Goal: Task Accomplishment & Management: Complete application form

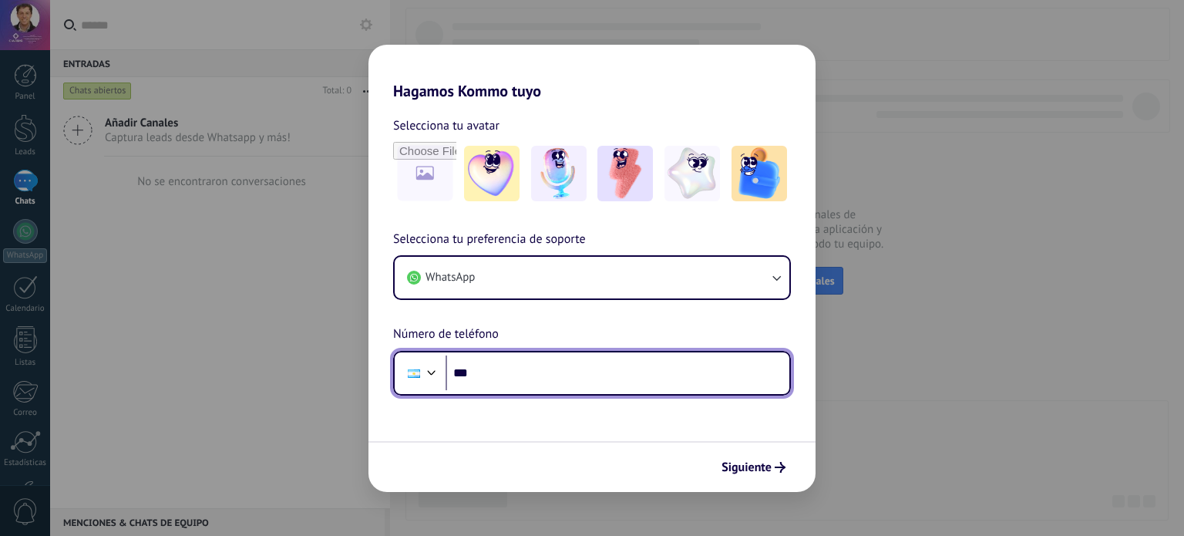
click at [589, 357] on input "***" at bounding box center [618, 372] width 344 height 35
click at [410, 366] on div at bounding box center [413, 373] width 29 height 32
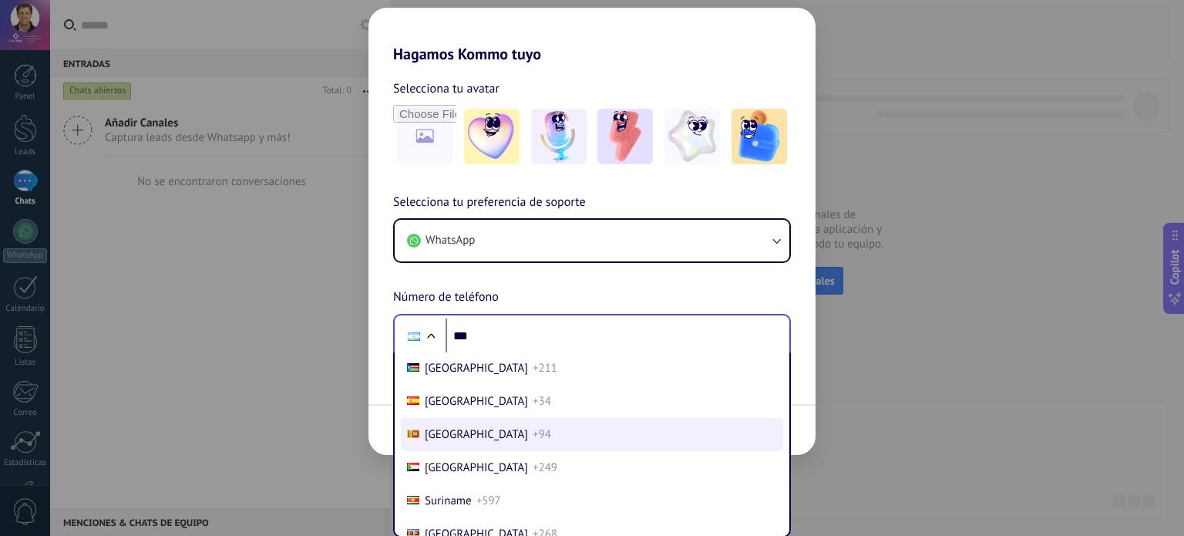
scroll to position [5838, 0]
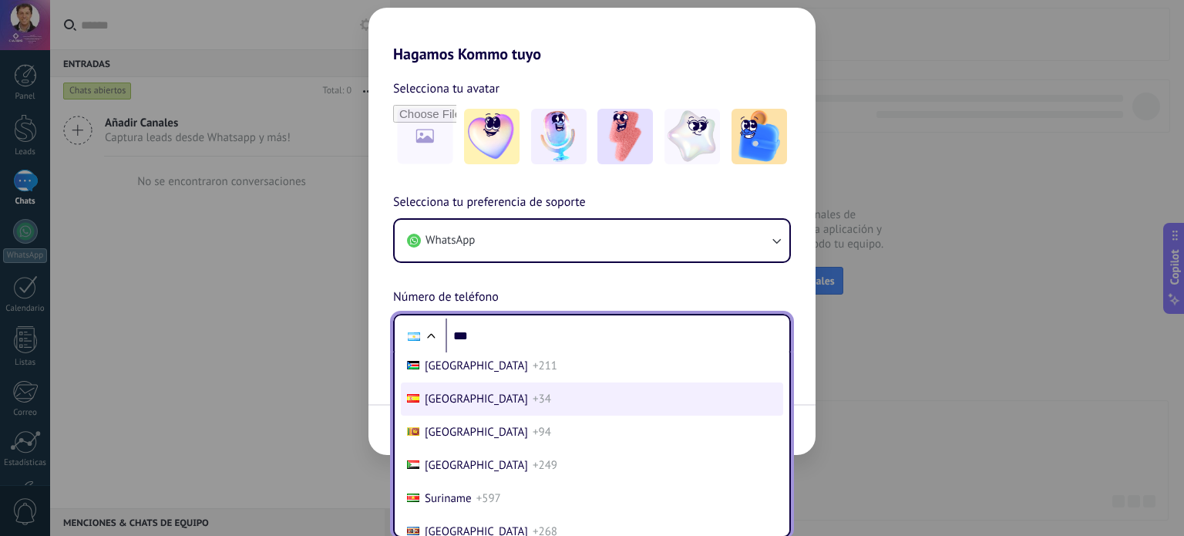
click at [476, 416] on li "[GEOGRAPHIC_DATA] +34" at bounding box center [592, 398] width 382 height 33
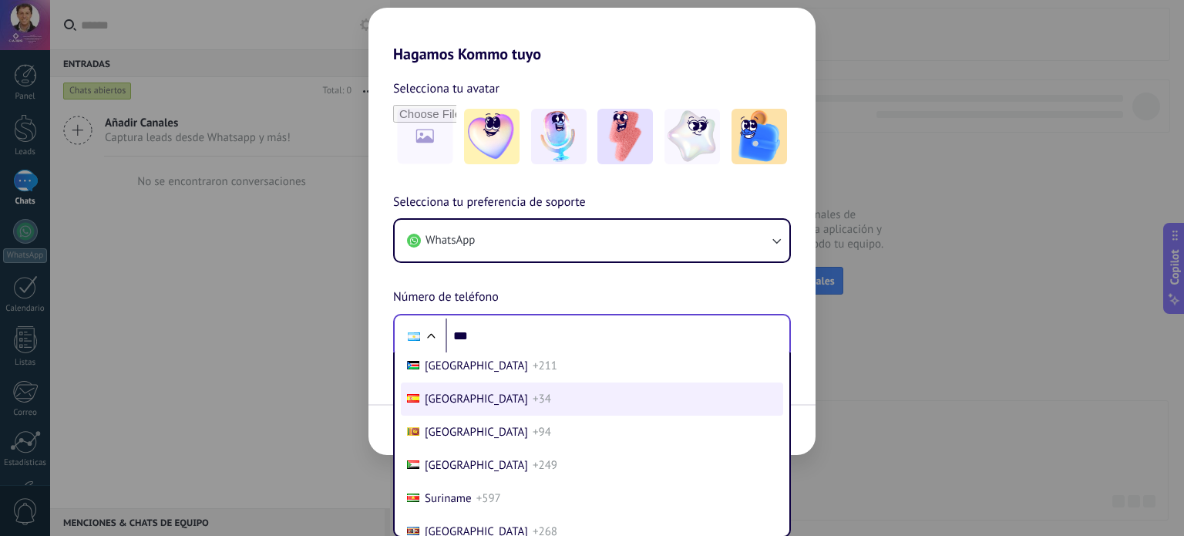
scroll to position [0, 0]
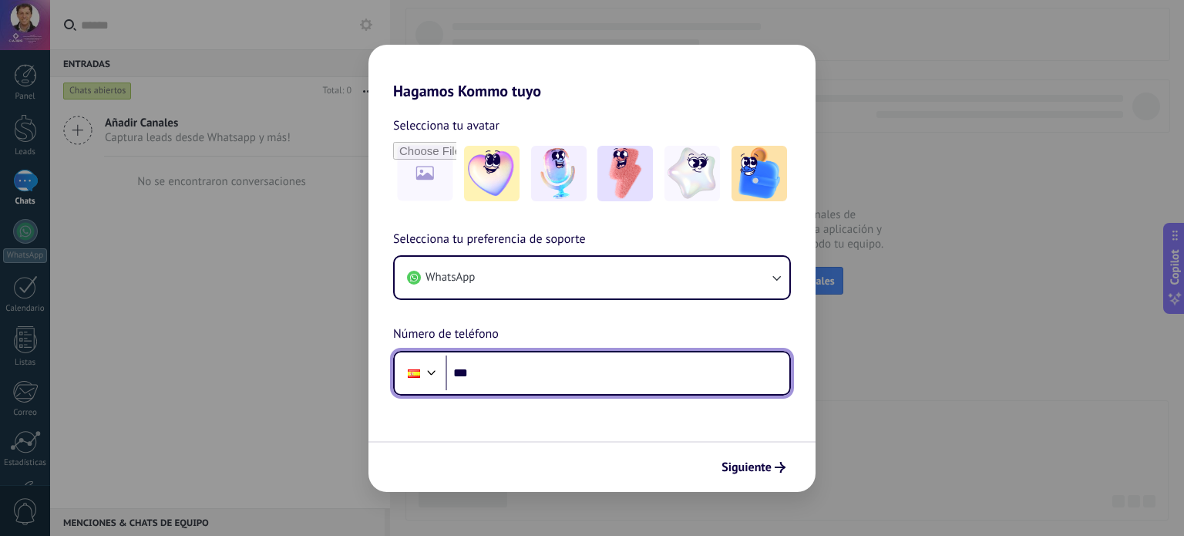
click at [517, 361] on input "***" at bounding box center [618, 372] width 344 height 35
type input "**********"
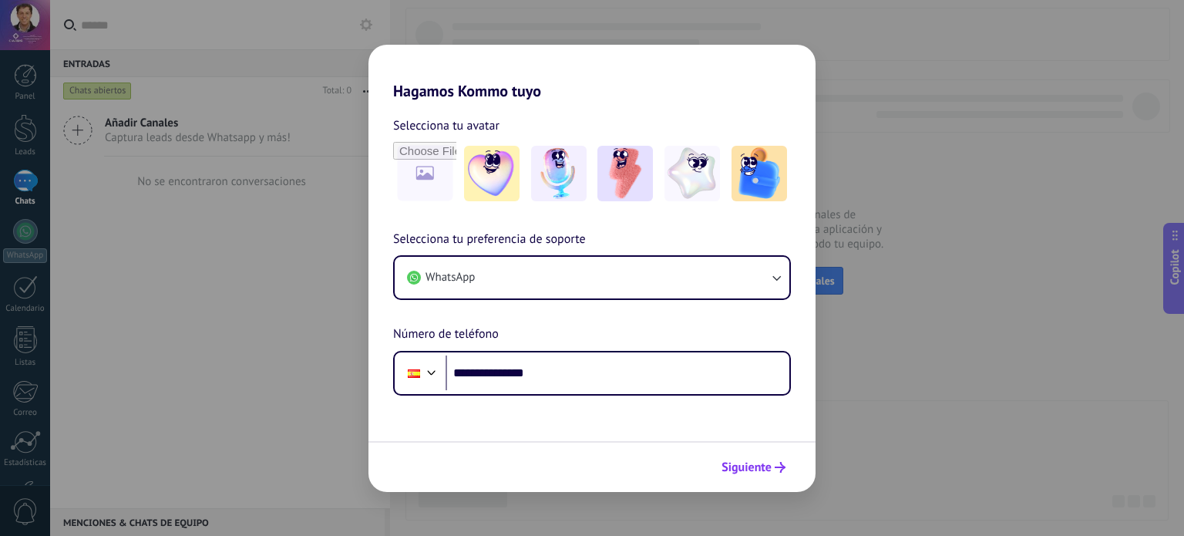
click at [749, 465] on span "Siguiente" at bounding box center [747, 467] width 50 height 11
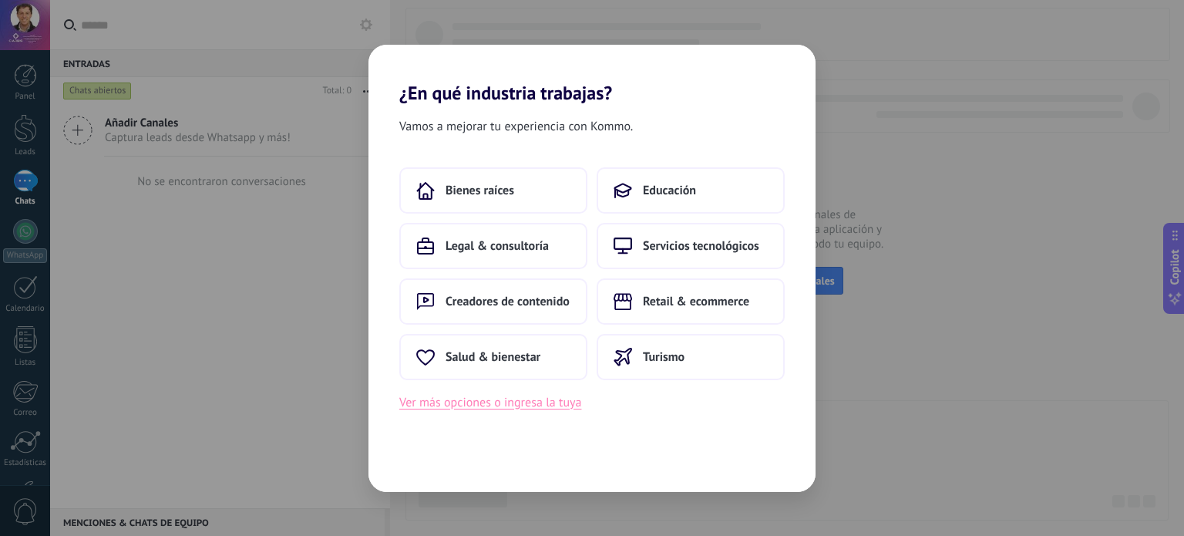
click at [517, 411] on button "Ver más opciones o ingresa la tuya" at bounding box center [490, 402] width 182 height 20
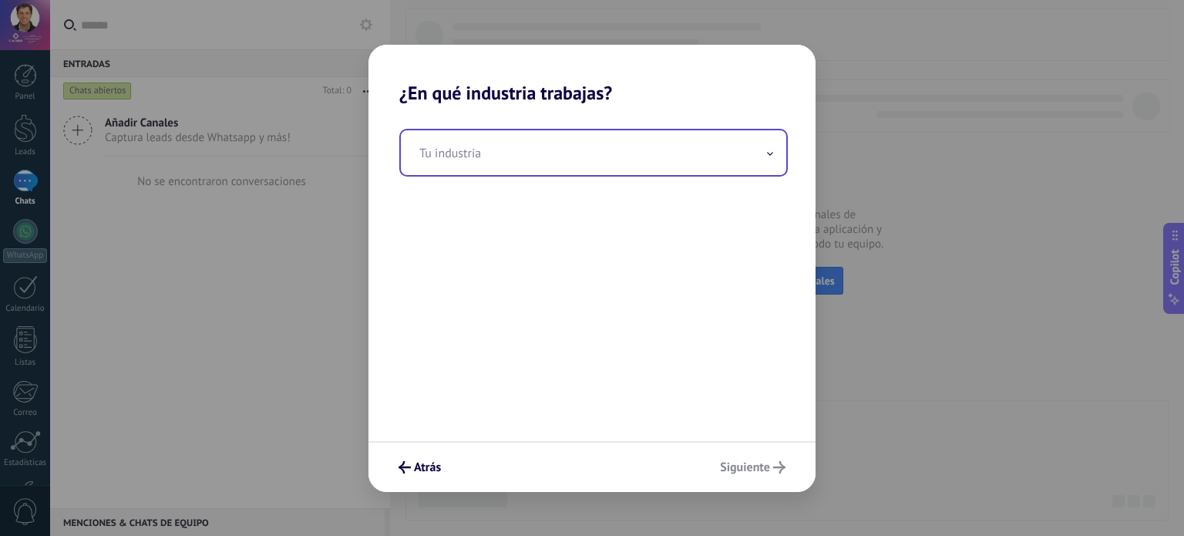
click at [567, 166] on input "text" at bounding box center [593, 152] width 385 height 45
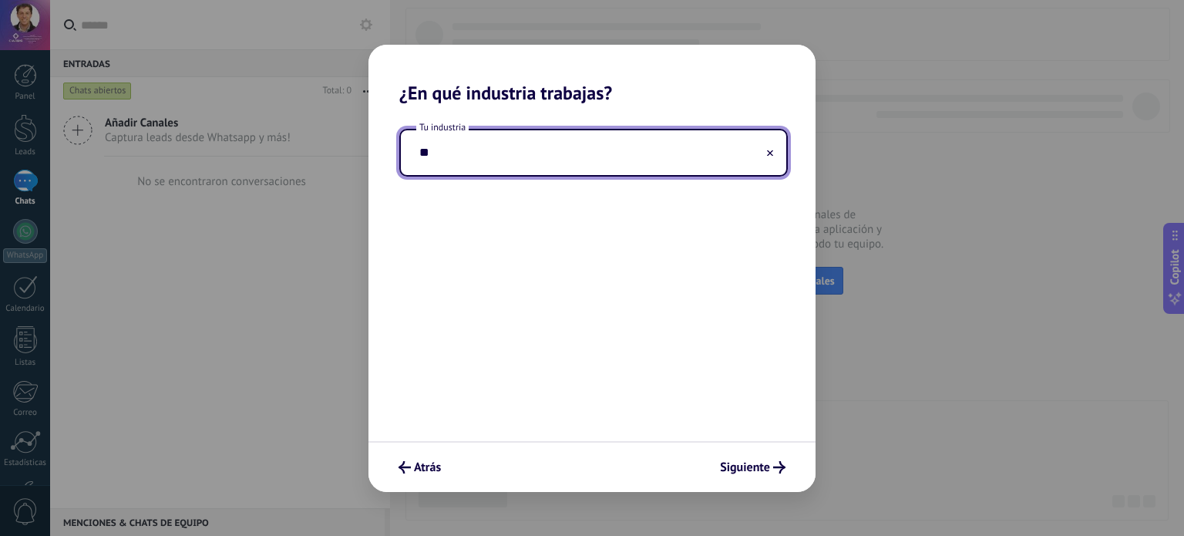
type input "*"
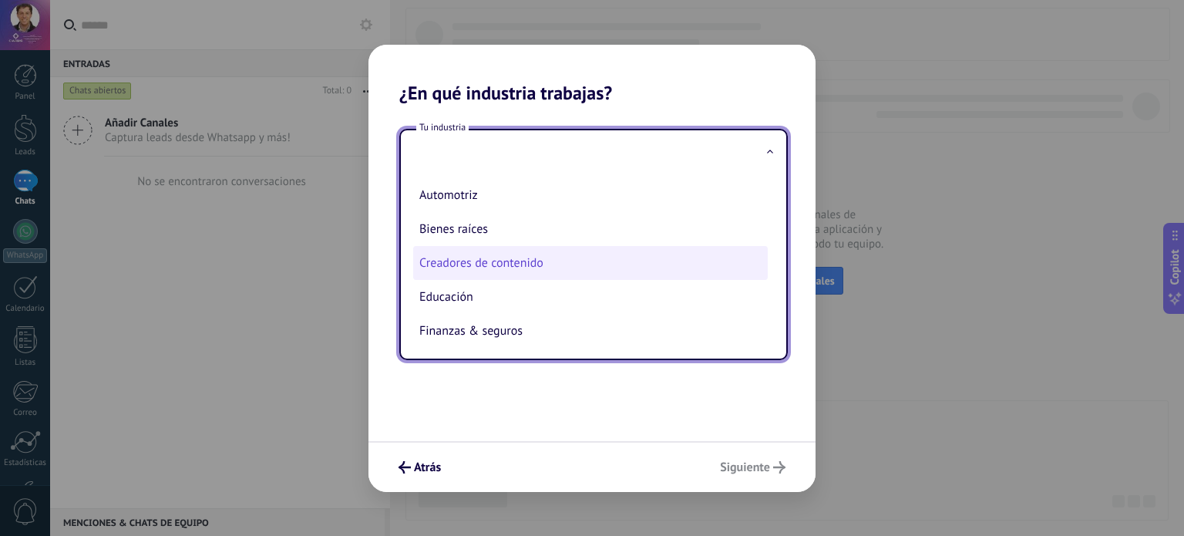
scroll to position [419, 0]
click at [497, 258] on li "Telecomunicaciones" at bounding box center [590, 261] width 355 height 34
type input "**********"
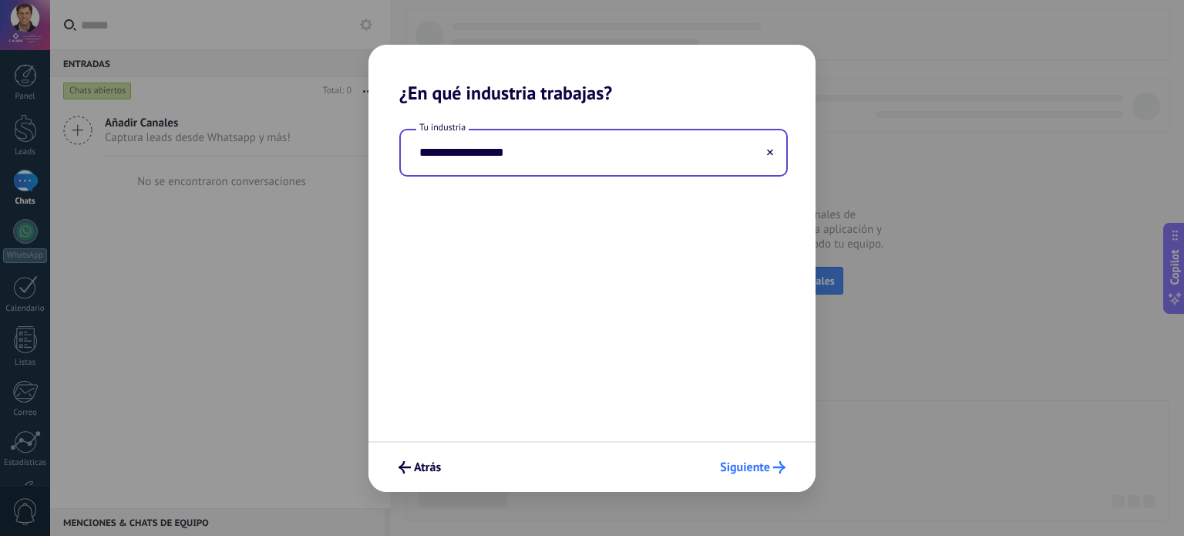
click at [762, 468] on span "Siguiente" at bounding box center [745, 467] width 50 height 11
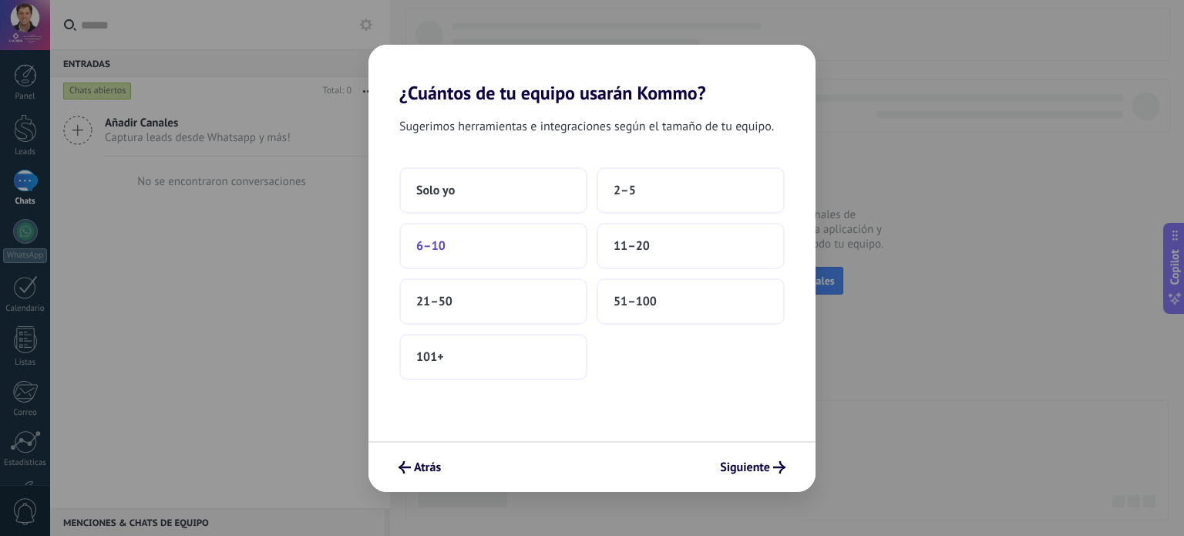
click at [500, 245] on button "6–10" at bounding box center [493, 246] width 188 height 46
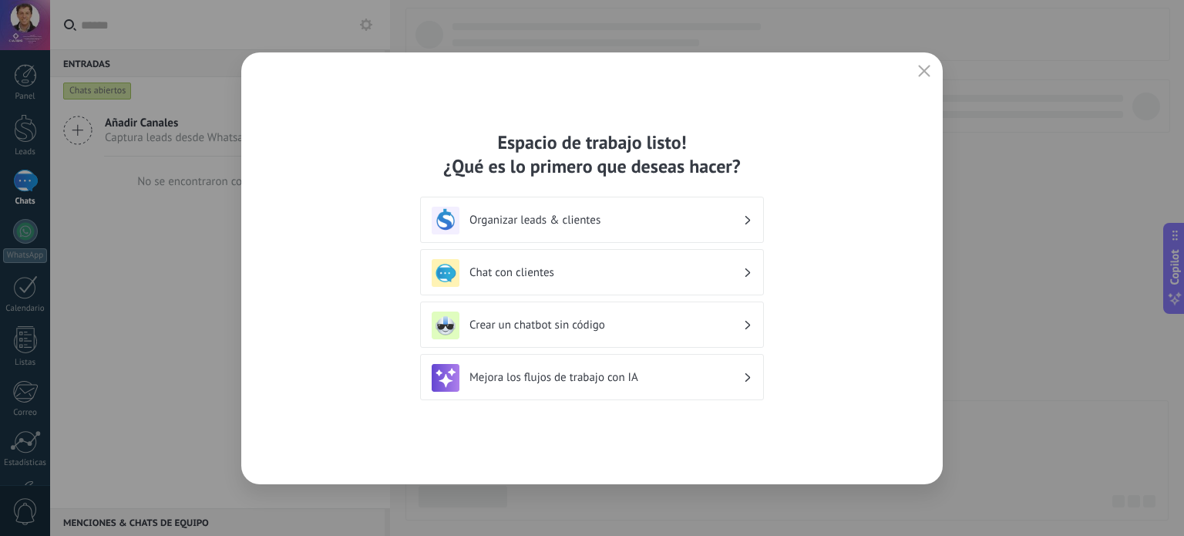
click at [618, 224] on h3 "Organizar leads & clientes" at bounding box center [607, 220] width 274 height 15
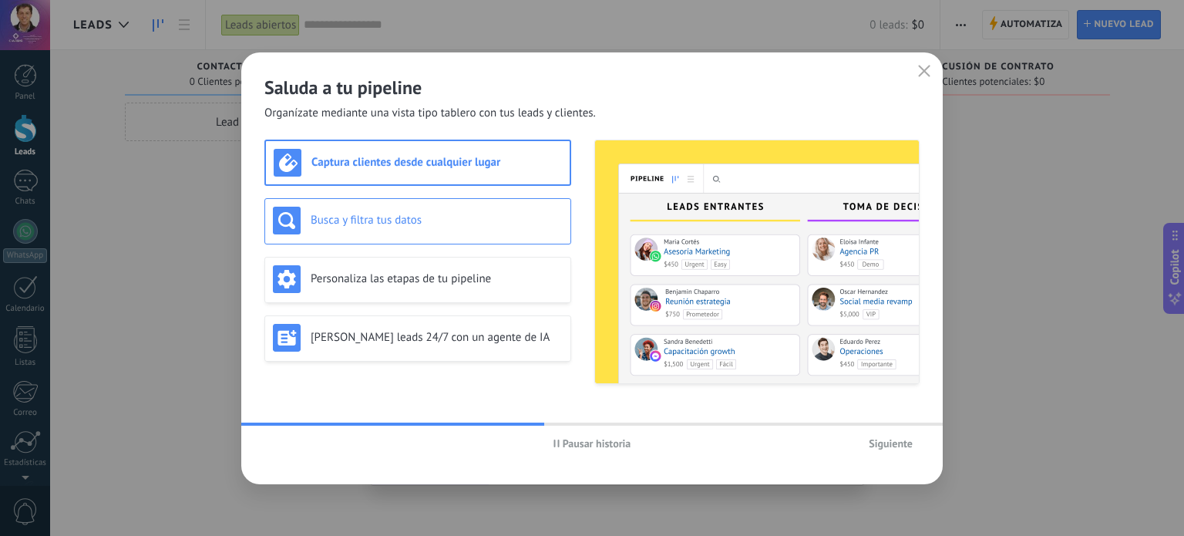
click at [494, 207] on div "Busca y filtra tus datos" at bounding box center [418, 221] width 290 height 28
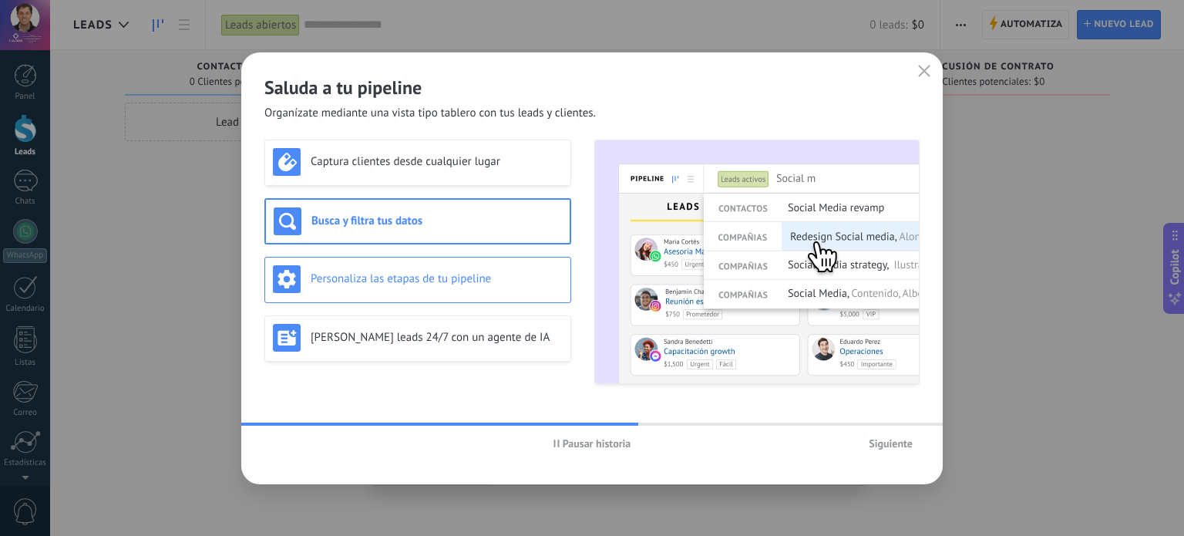
click at [472, 271] on h3 "Personaliza las etapas de tu pipeline" at bounding box center [437, 278] width 252 height 15
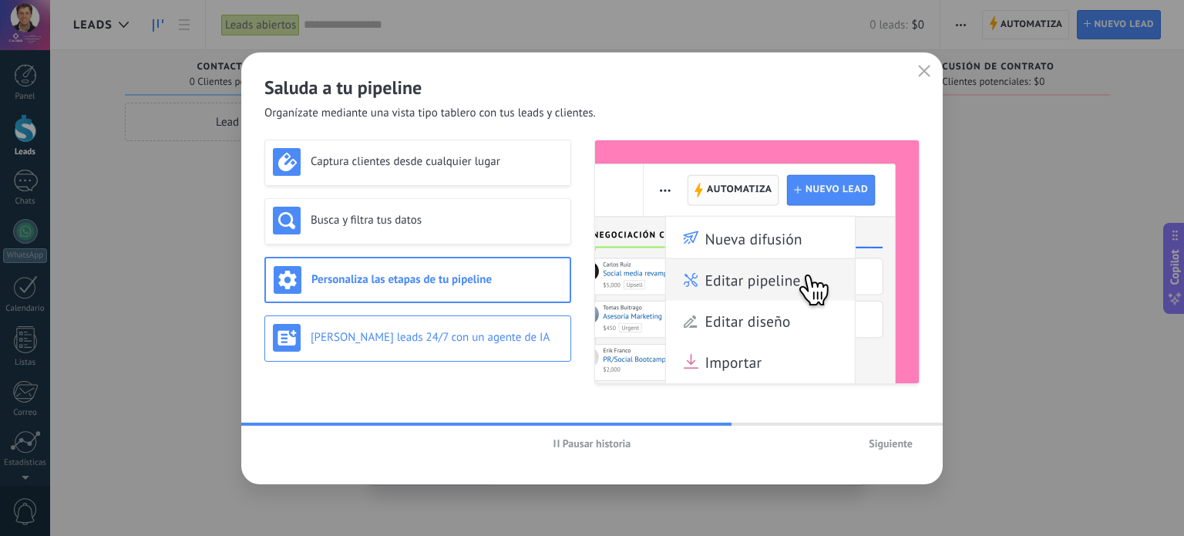
click at [463, 325] on div "[PERSON_NAME] leads 24/7 con un agente de IA" at bounding box center [418, 338] width 290 height 28
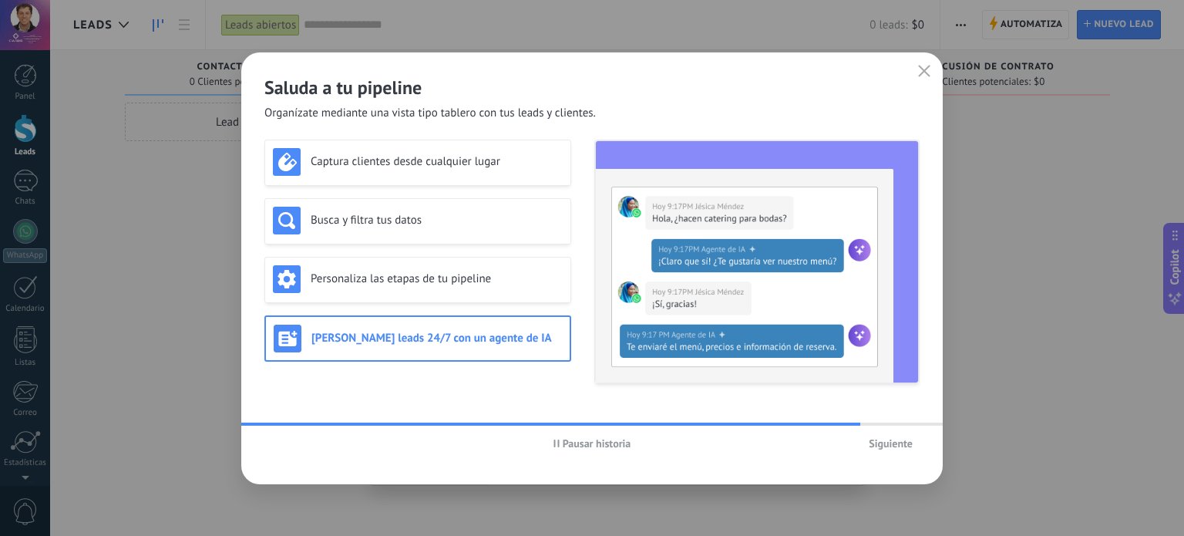
click at [903, 446] on span "Siguiente" at bounding box center [891, 443] width 44 height 11
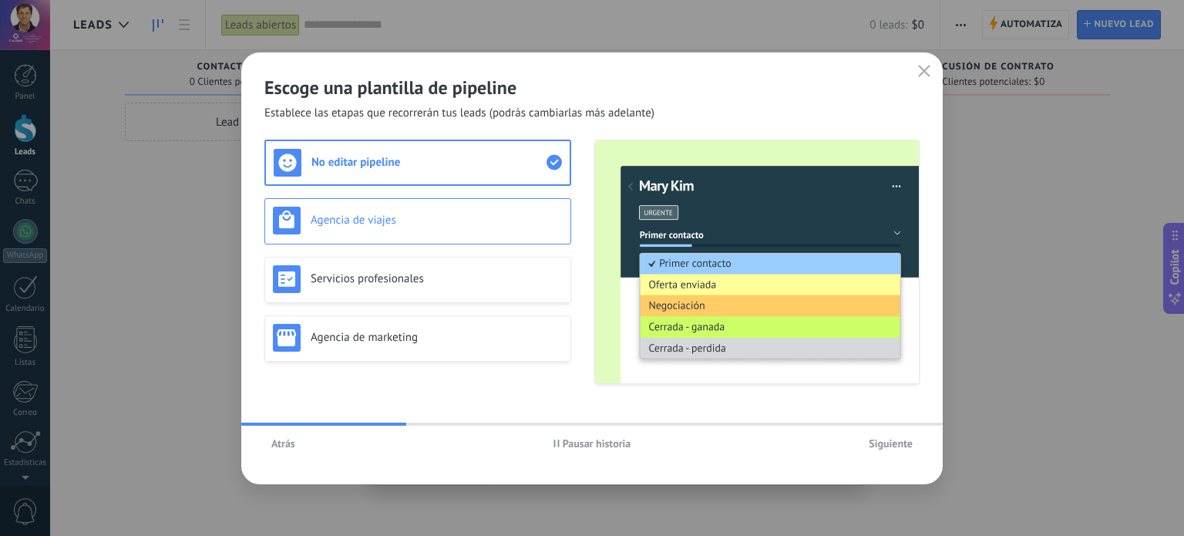
click at [449, 209] on div "Agencia de viajes" at bounding box center [418, 221] width 290 height 28
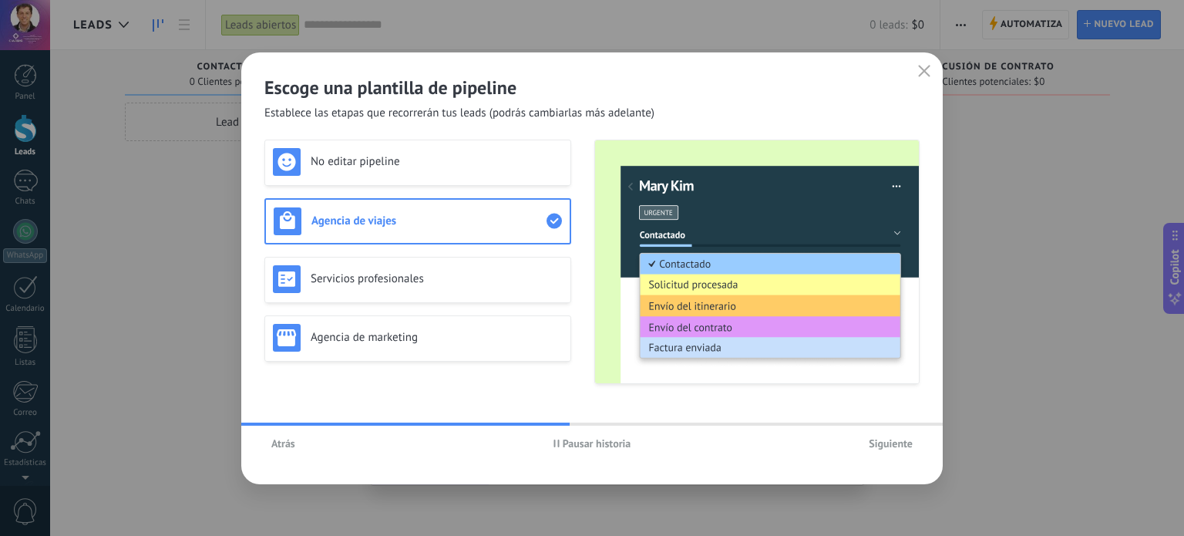
click at [459, 133] on div "Escoge una plantilla de pipeline Establece las etapas que recorrerán tus leads …" at bounding box center [592, 268] width 702 height 432
click at [449, 152] on div "No editar pipeline" at bounding box center [418, 162] width 290 height 28
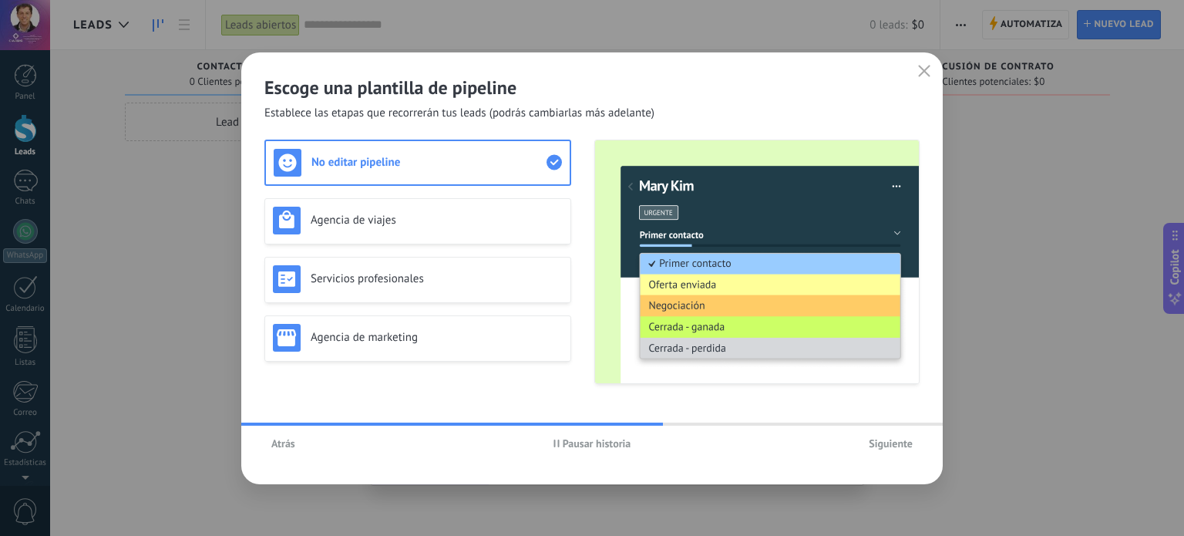
click at [573, 441] on span "Pausar historia" at bounding box center [597, 443] width 69 height 11
click at [472, 214] on h3 "Agencia de viajes" at bounding box center [437, 220] width 252 height 15
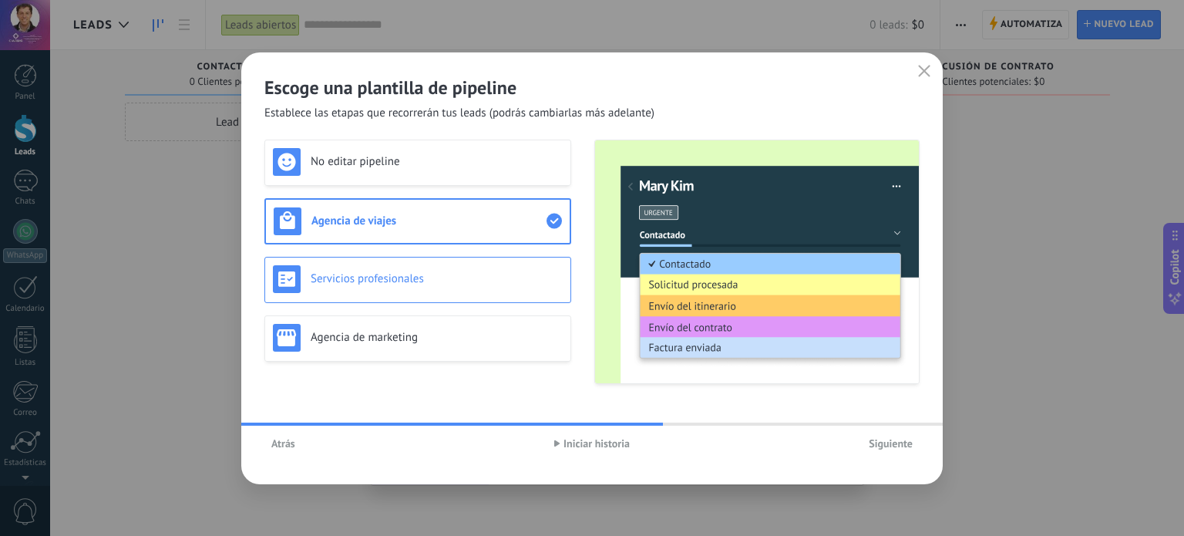
click at [463, 268] on div "Servicios profesionales" at bounding box center [418, 279] width 290 height 28
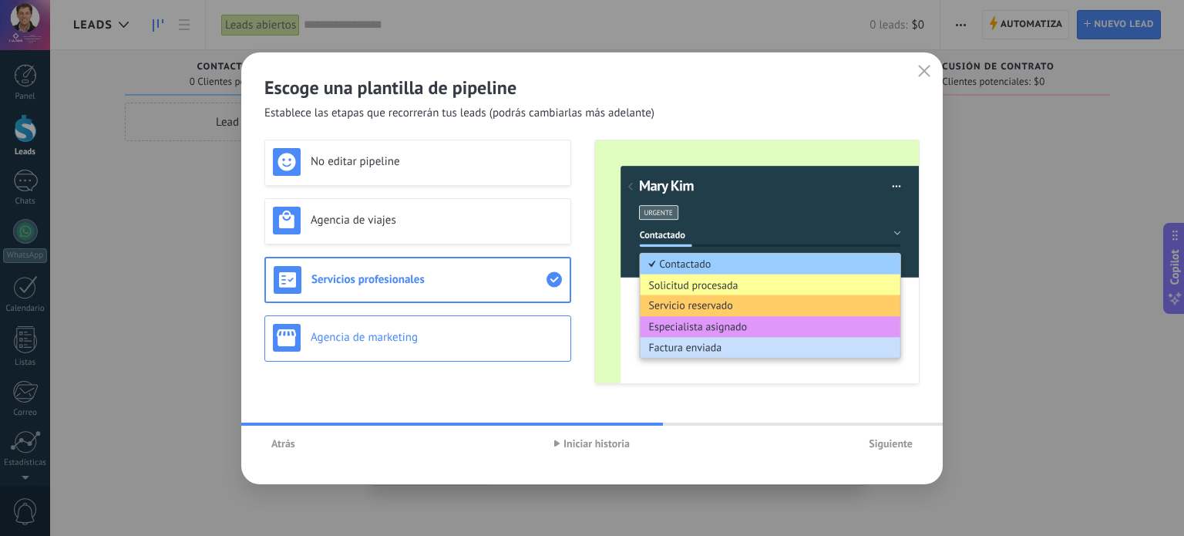
click at [462, 330] on h3 "Agencia de marketing" at bounding box center [437, 337] width 252 height 15
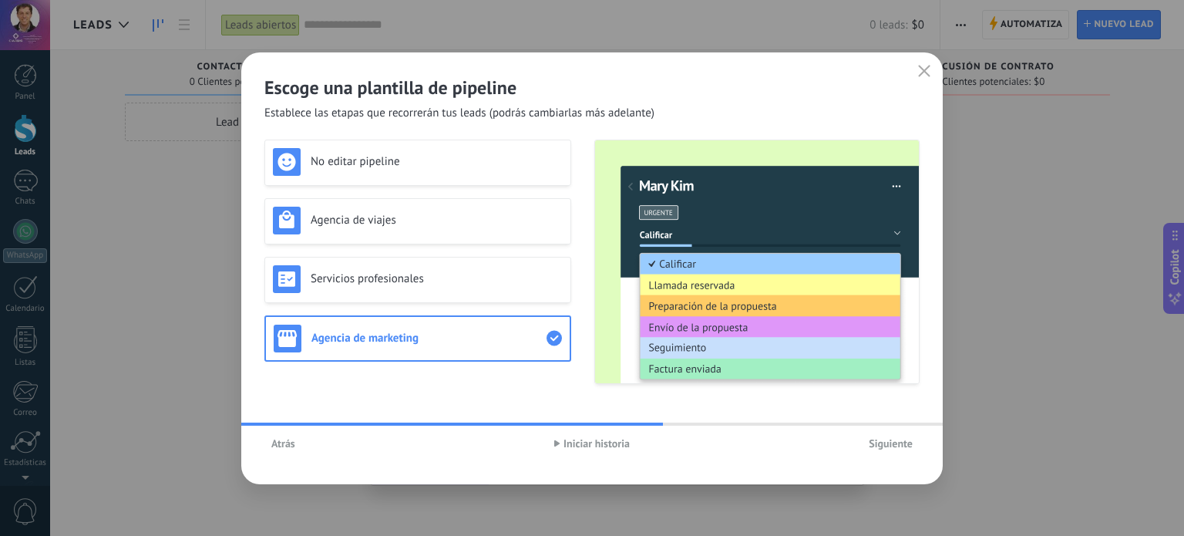
click at [891, 446] on span "Siguiente" at bounding box center [891, 443] width 44 height 11
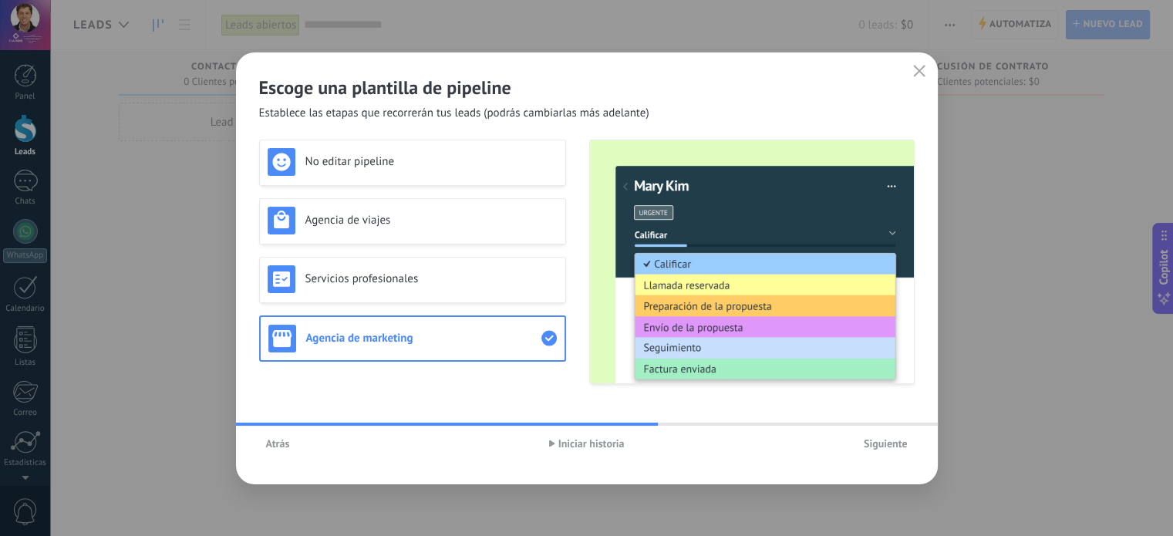
click at [293, 433] on button "Atrás" at bounding box center [278, 443] width 38 height 23
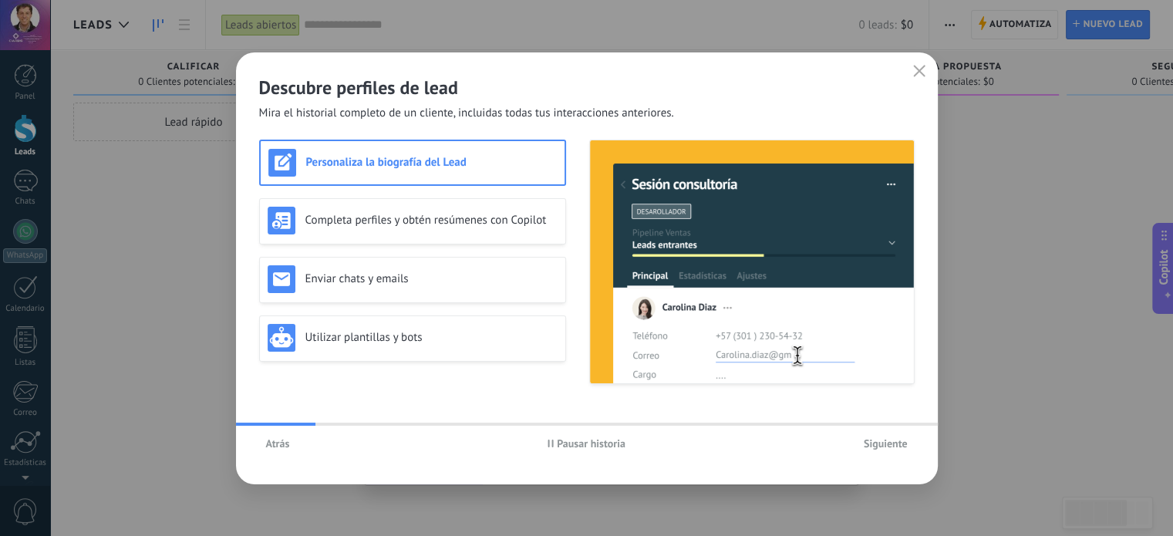
click at [271, 443] on span "Atrás" at bounding box center [278, 443] width 24 height 11
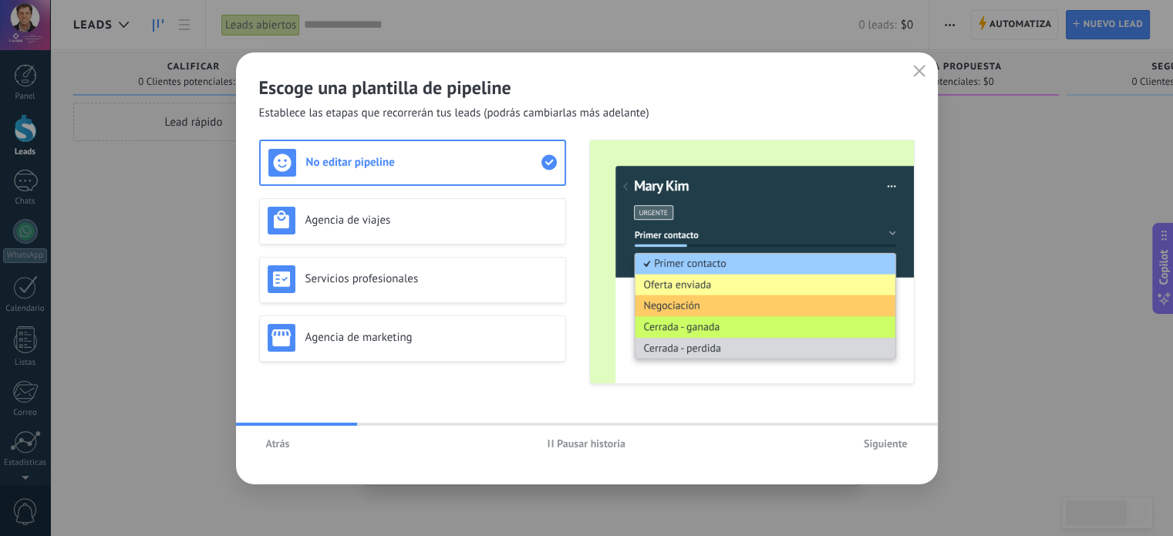
click at [271, 443] on span "Atrás" at bounding box center [278, 443] width 24 height 11
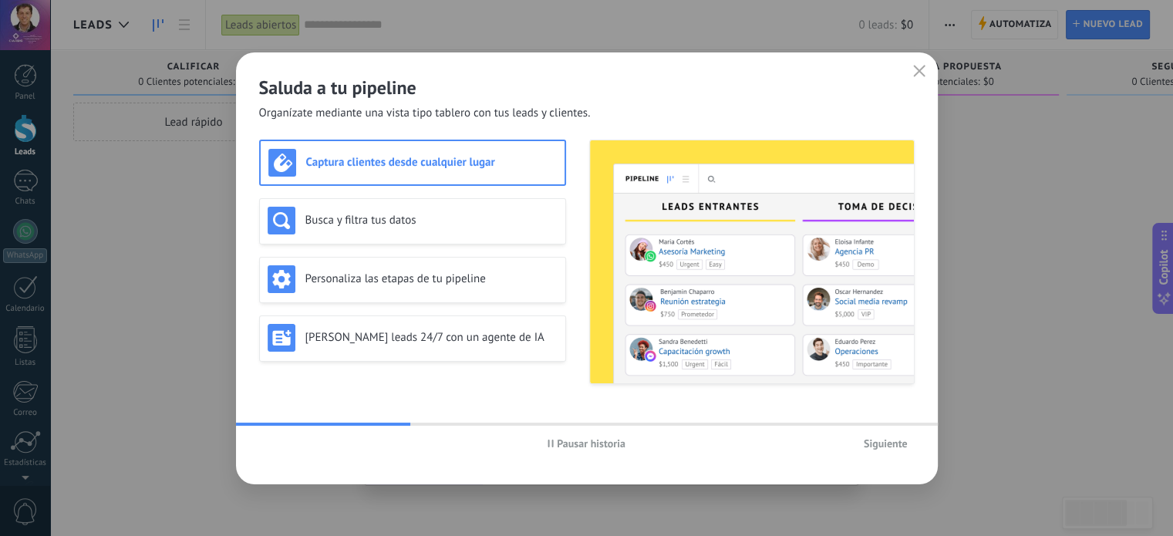
click at [579, 444] on span "Pausar historia" at bounding box center [591, 443] width 69 height 11
click at [393, 216] on h3 "Busca y filtra tus datos" at bounding box center [431, 220] width 252 height 15
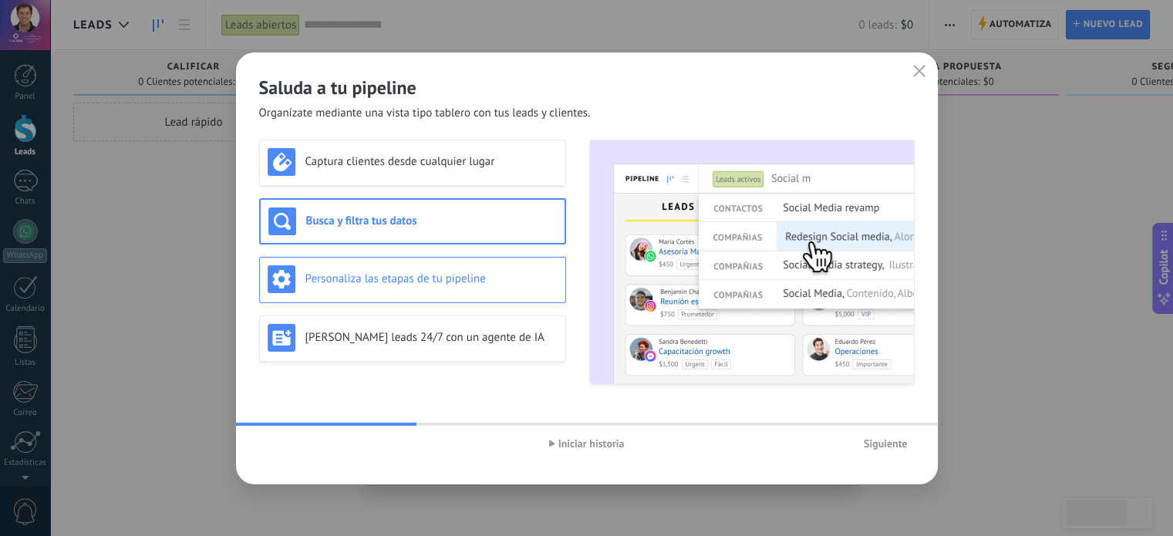
click at [411, 277] on h3 "Personaliza las etapas de tu pipeline" at bounding box center [431, 278] width 252 height 15
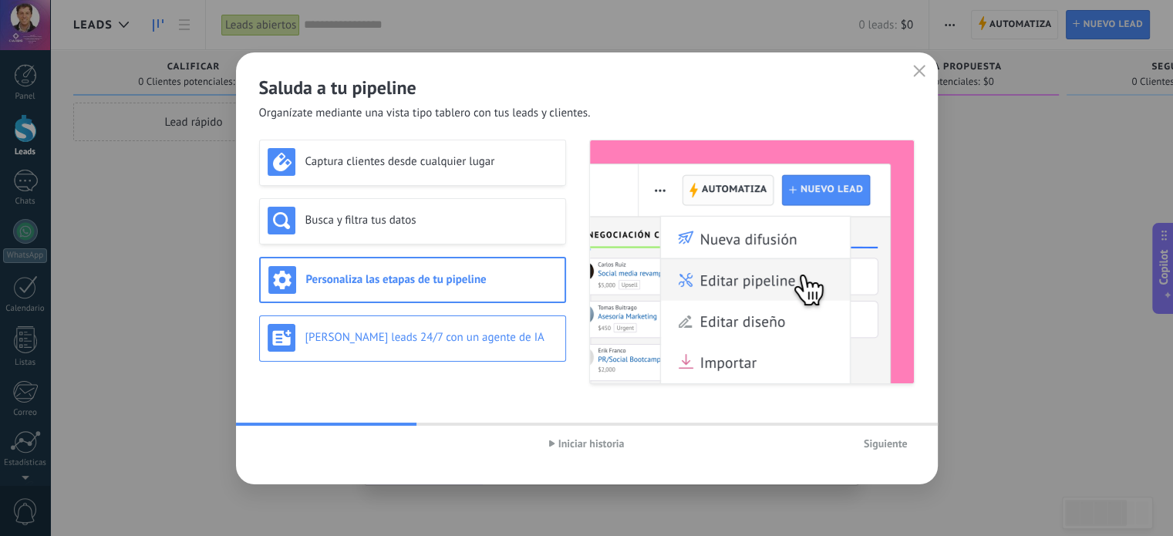
click at [424, 327] on div "[PERSON_NAME] leads 24/7 con un agente de IA" at bounding box center [413, 338] width 290 height 28
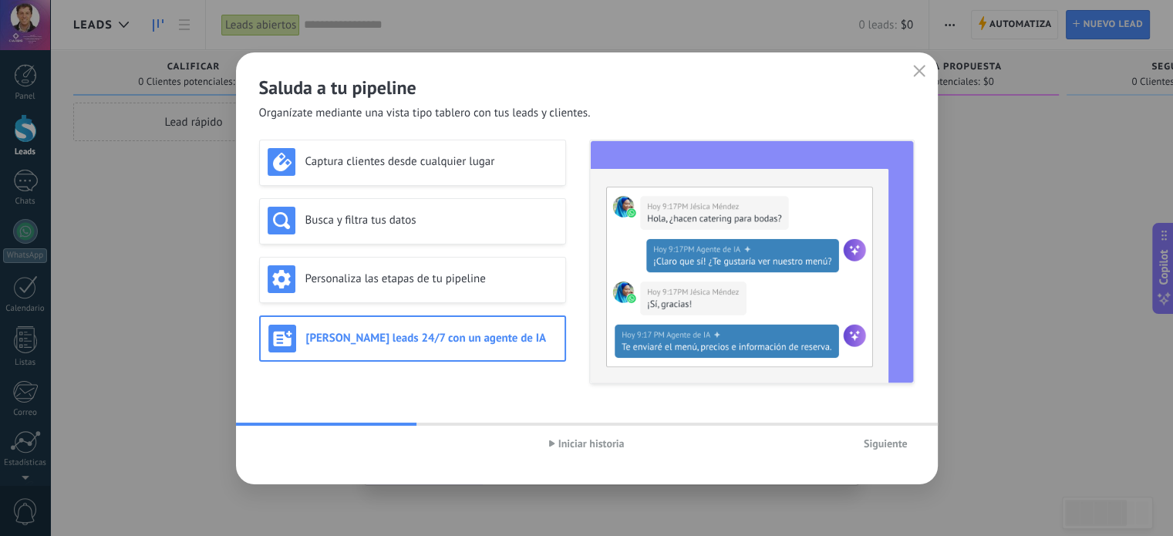
drag, startPoint x: 882, startPoint y: 455, endPoint x: 884, endPoint y: 442, distance: 13.3
click at [884, 442] on div "Iniciar historia Siguiente" at bounding box center [587, 443] width 702 height 35
click at [884, 442] on span "Siguiente" at bounding box center [885, 443] width 44 height 11
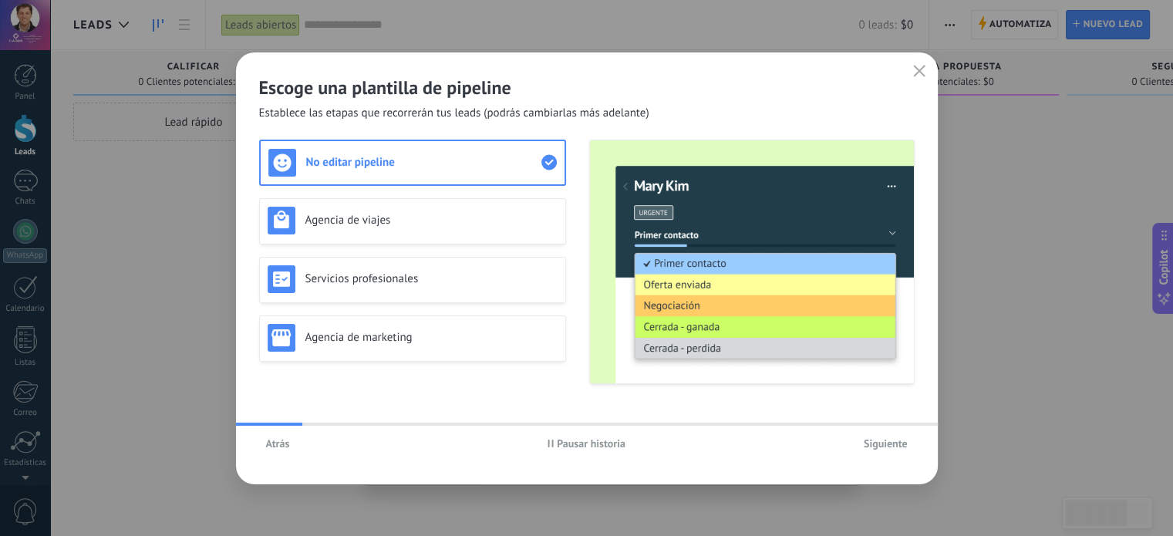
click at [581, 443] on span "Pausar historia" at bounding box center [591, 443] width 69 height 11
click at [448, 224] on h3 "Agencia de viajes" at bounding box center [431, 220] width 252 height 15
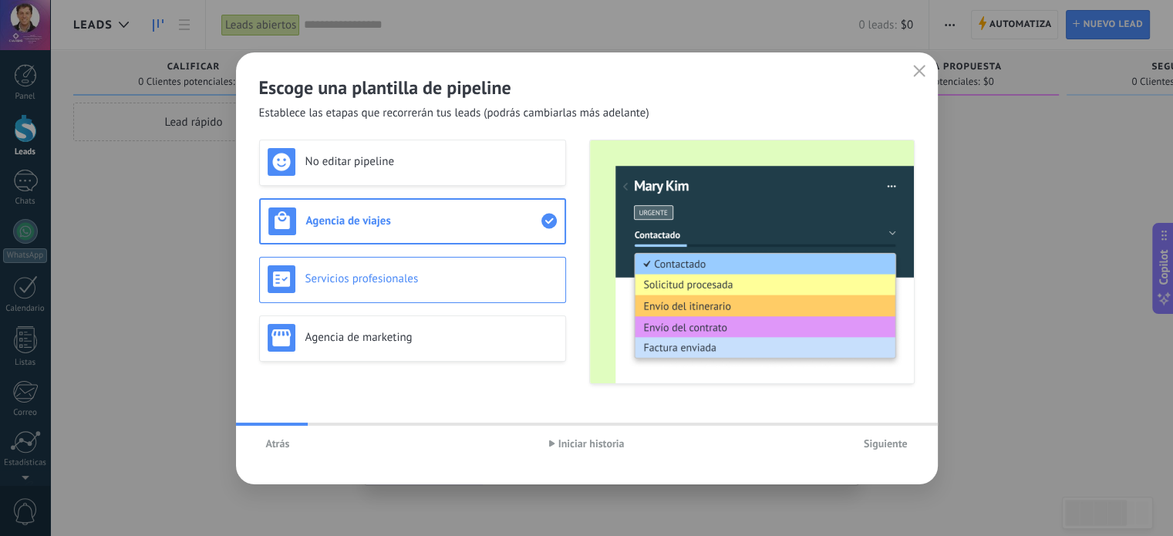
click at [435, 273] on h3 "Servicios profesionales" at bounding box center [431, 278] width 252 height 15
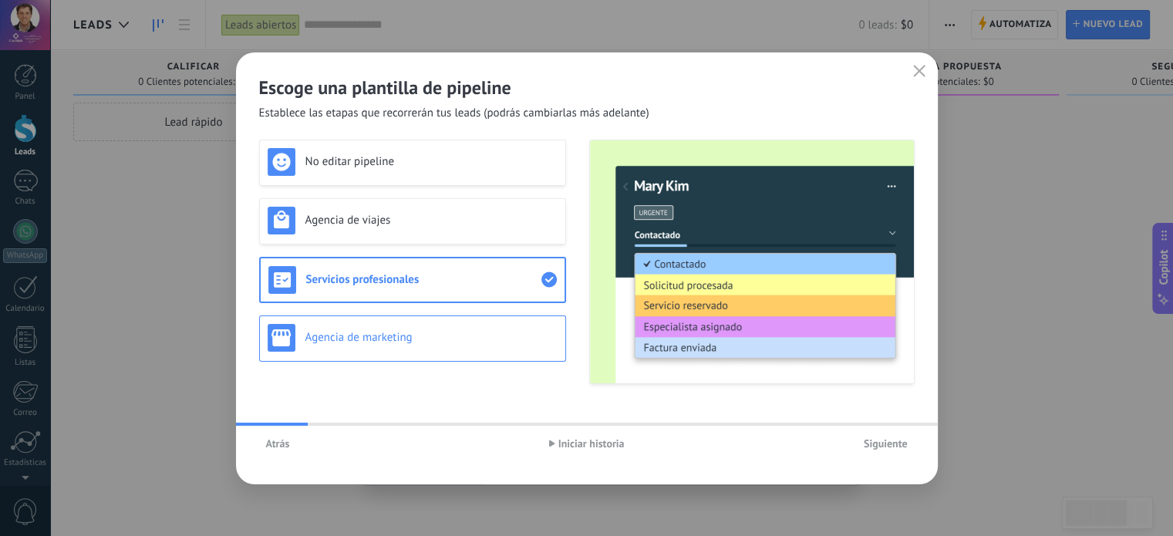
click at [437, 342] on h3 "Agencia de marketing" at bounding box center [431, 337] width 252 height 15
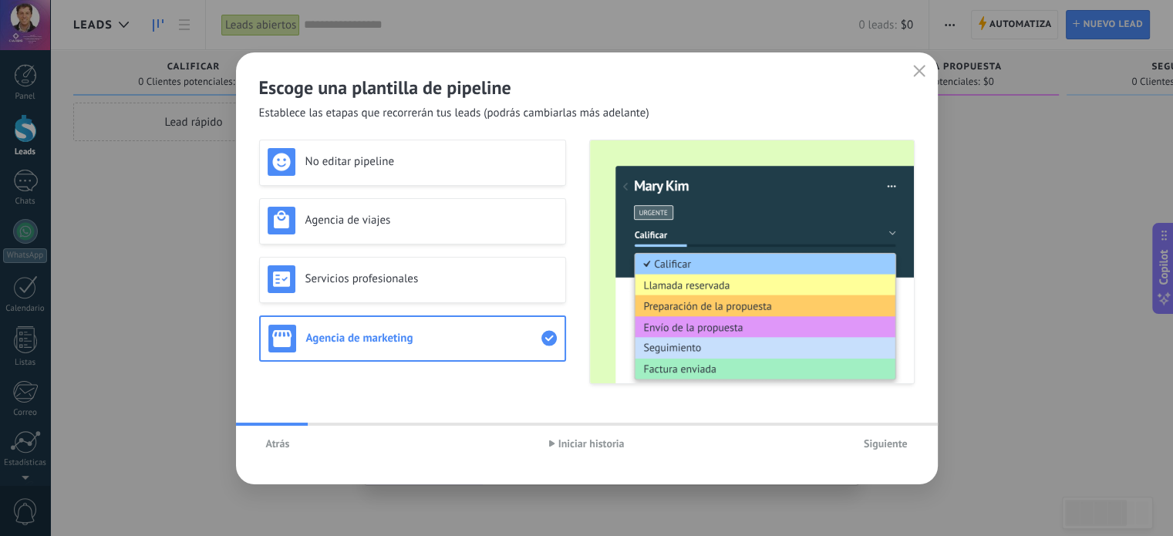
click at [897, 443] on span "Siguiente" at bounding box center [885, 443] width 44 height 11
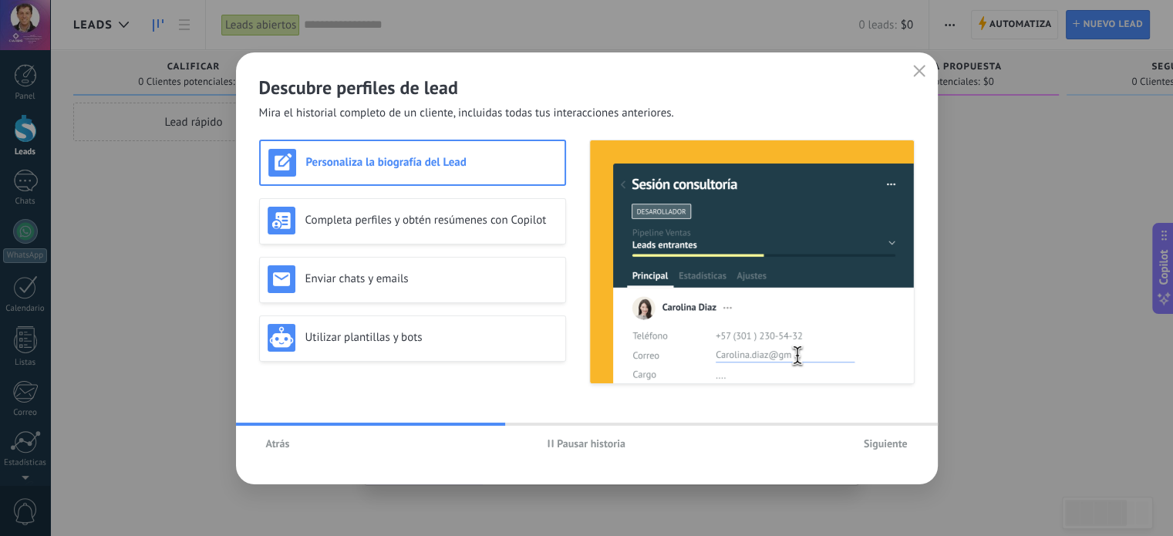
click at [574, 444] on span "Pausar historia" at bounding box center [591, 443] width 69 height 11
click at [422, 237] on div "Completa perfiles y obtén resúmenes con Copilot" at bounding box center [412, 221] width 307 height 46
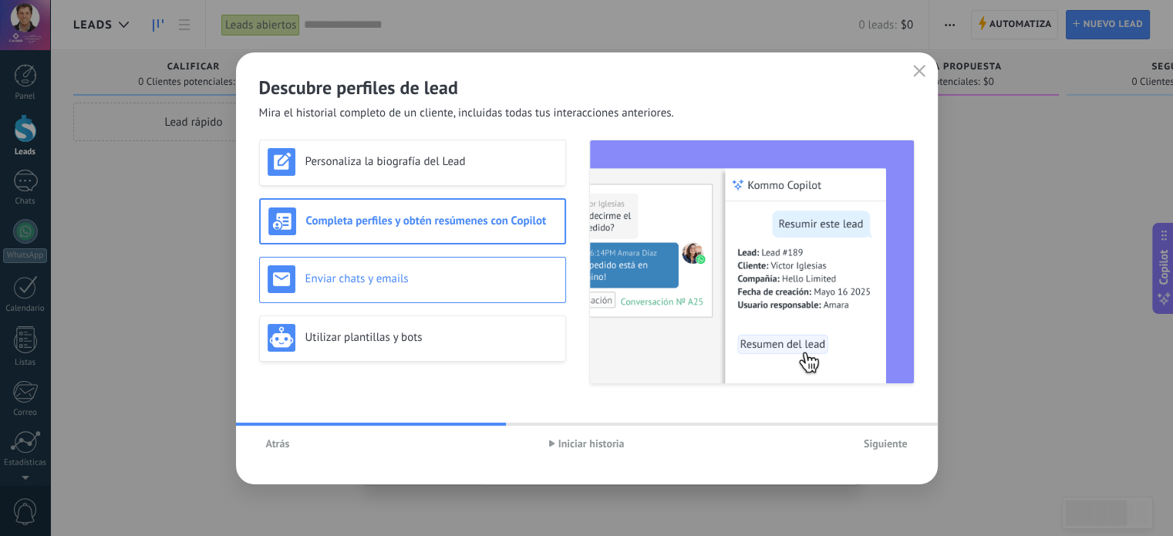
click at [433, 285] on h3 "Enviar chats y emails" at bounding box center [431, 278] width 252 height 15
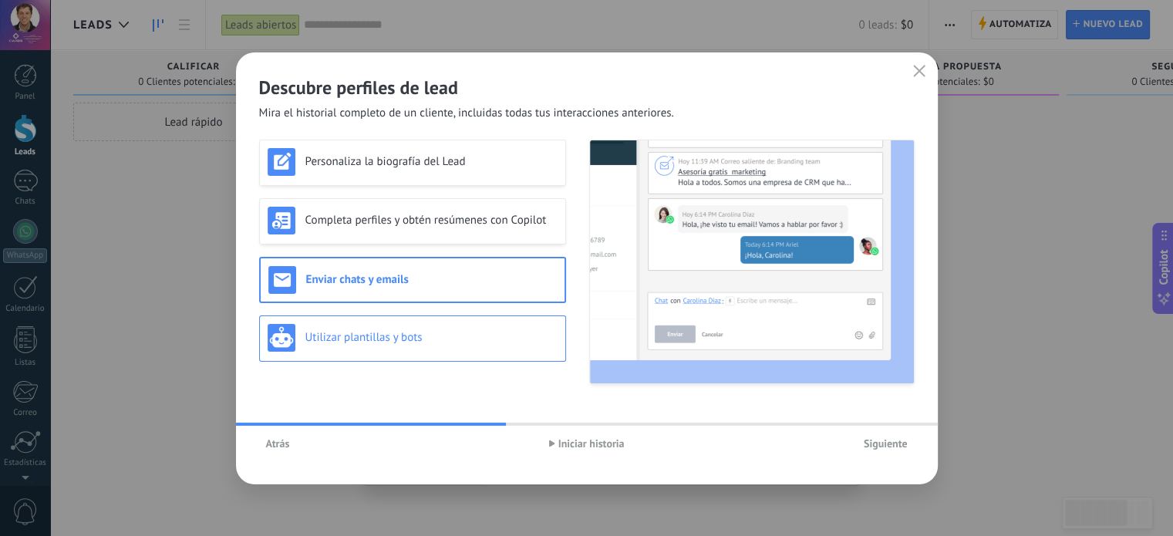
click at [419, 342] on h3 "Utilizar plantillas y bots" at bounding box center [431, 337] width 252 height 15
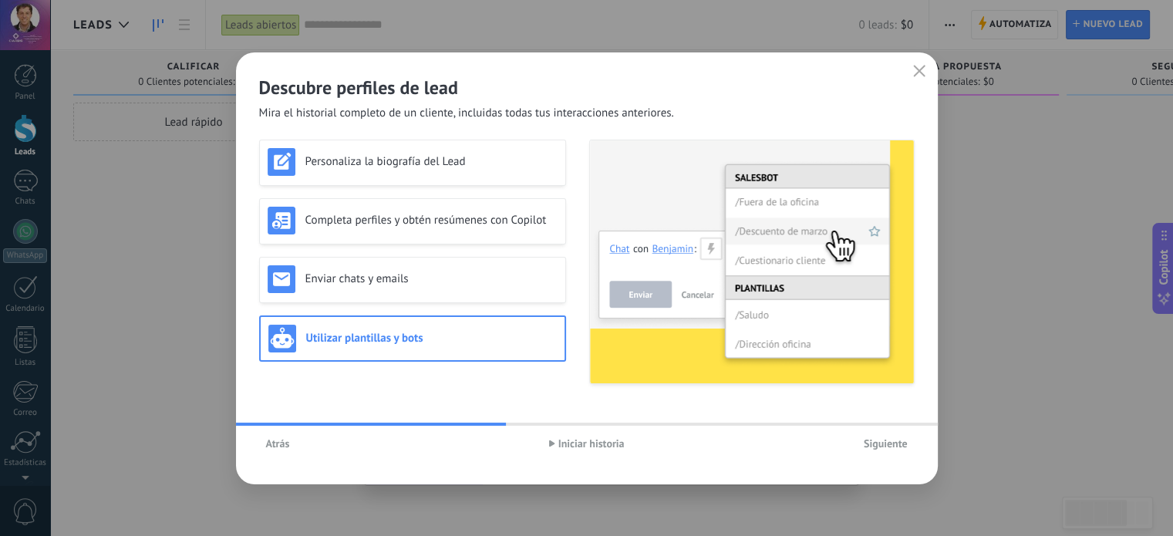
click at [877, 440] on span "Siguiente" at bounding box center [885, 443] width 44 height 11
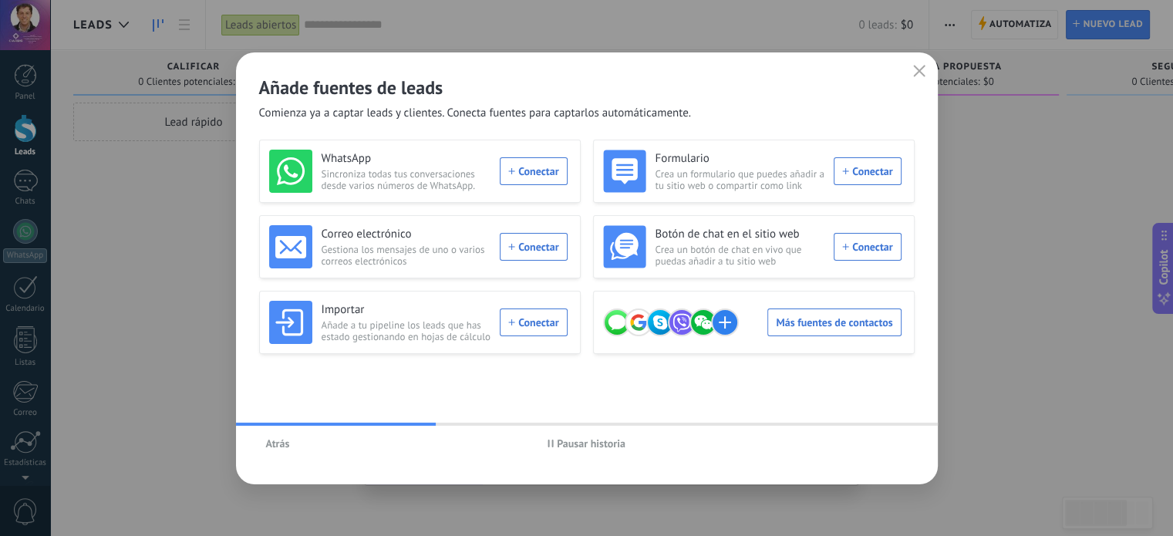
click at [594, 446] on span "Pausar historia" at bounding box center [591, 443] width 69 height 11
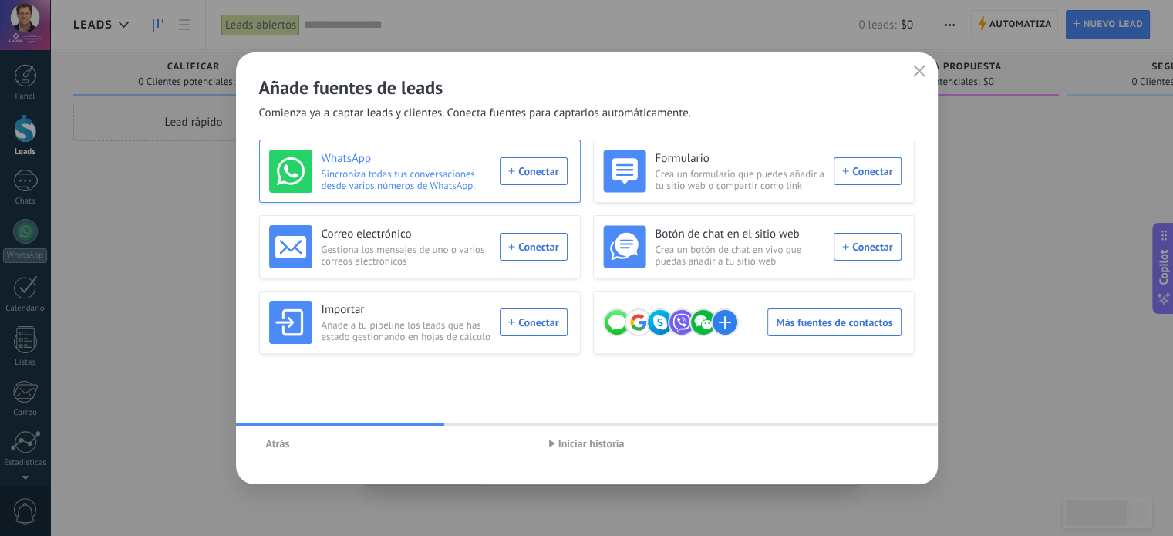
click at [540, 173] on div "WhatsApp Sincroniza todas tus conversaciones desde varios números de WhatsApp. …" at bounding box center [418, 171] width 298 height 43
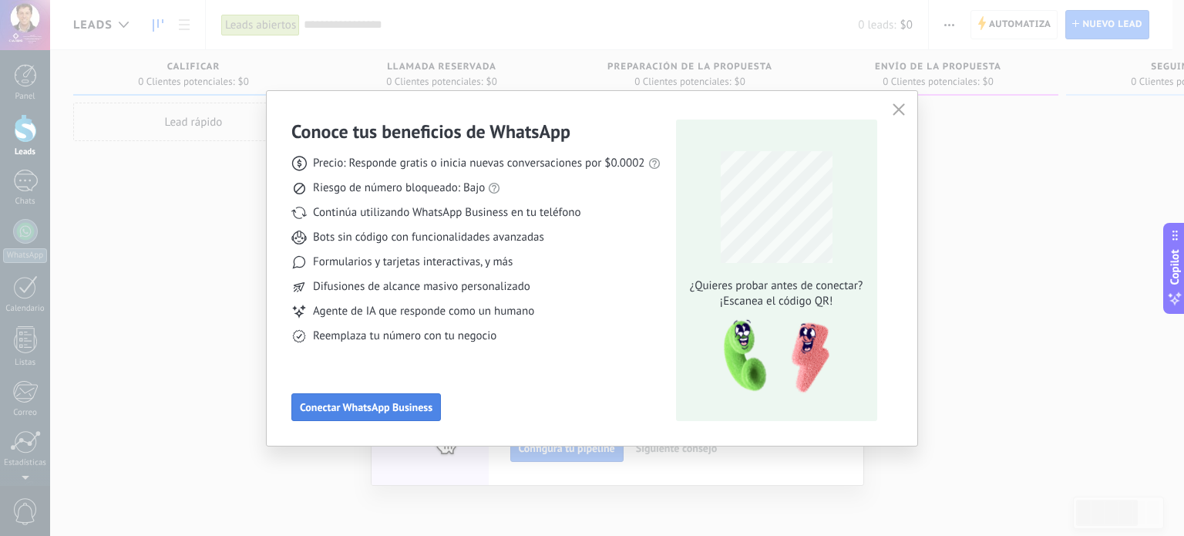
click at [389, 408] on span "Conectar WhatsApp Business" at bounding box center [366, 407] width 133 height 11
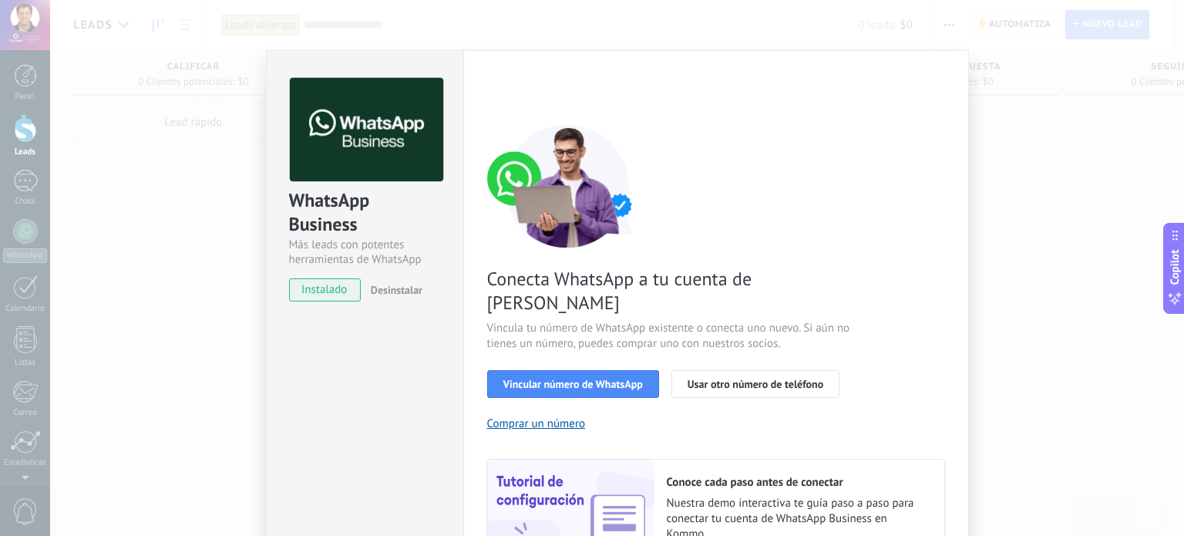
scroll to position [148, 0]
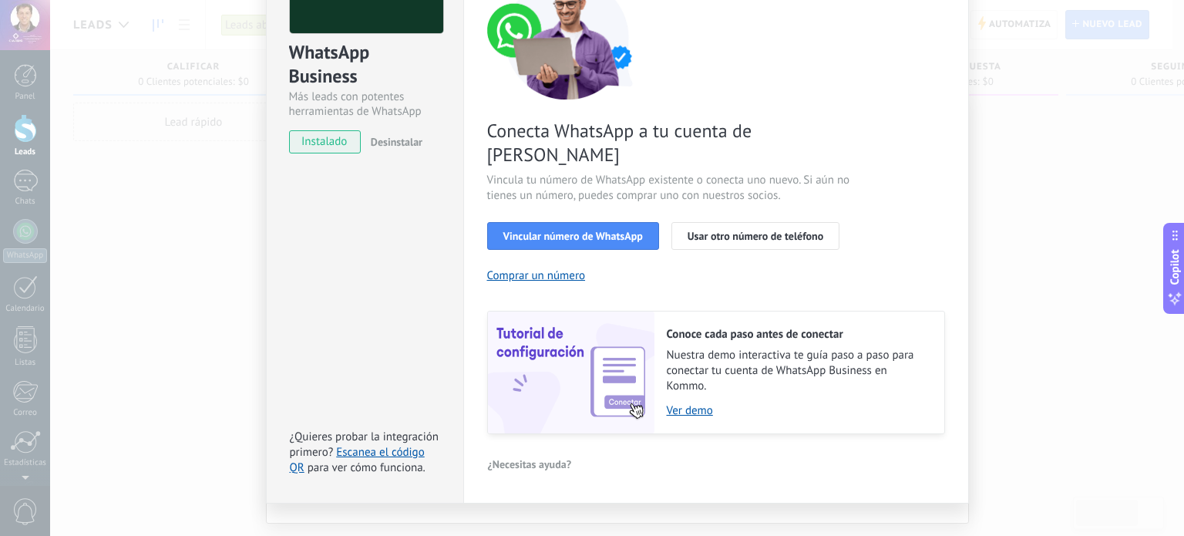
click at [200, 361] on div "WhatsApp Business Más leads con potentes herramientas de WhatsApp instalado Des…" at bounding box center [617, 268] width 1134 height 536
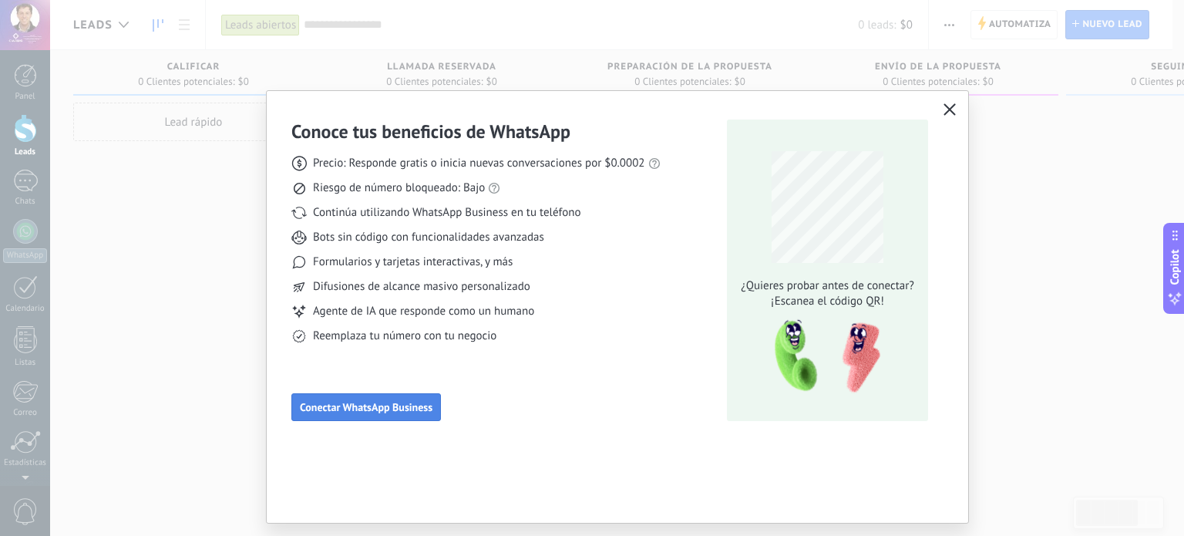
click at [382, 407] on span "Conectar WhatsApp Business" at bounding box center [366, 407] width 133 height 11
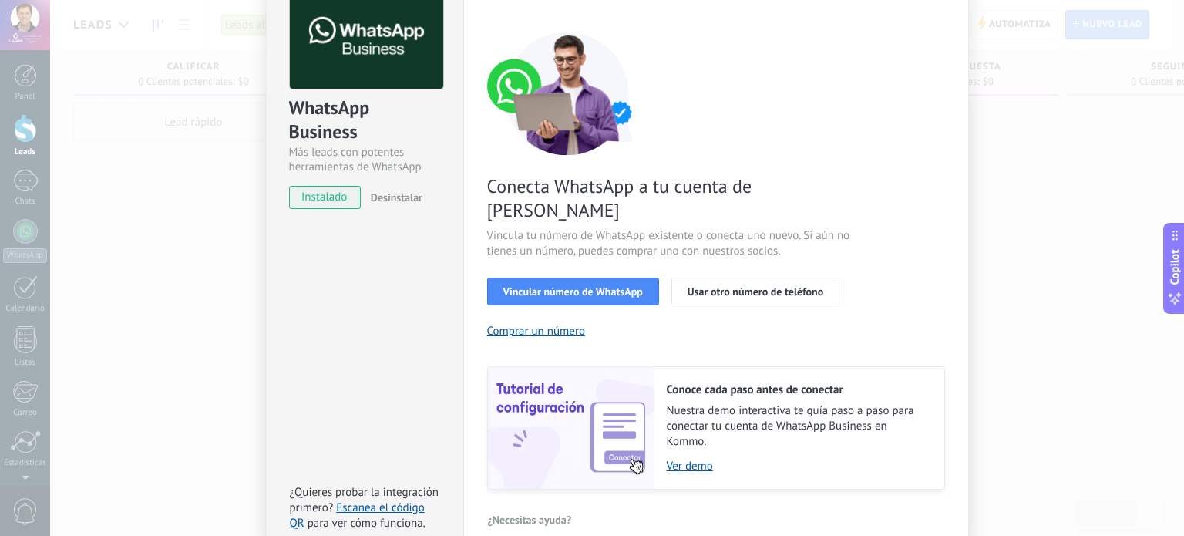
scroll to position [93, 0]
click at [580, 285] on span "Vincular número de WhatsApp" at bounding box center [573, 290] width 140 height 11
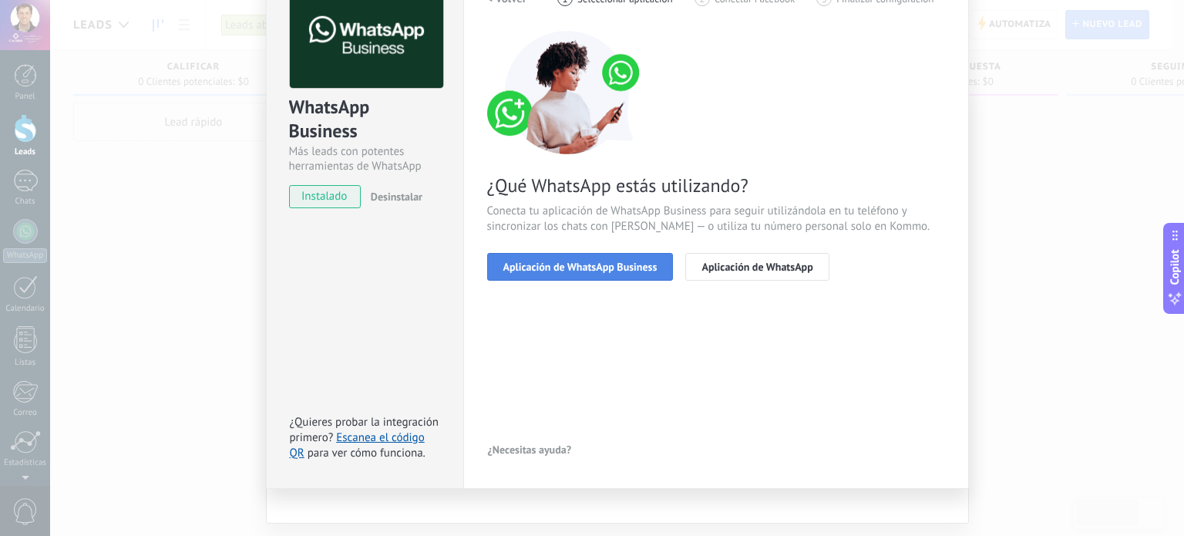
click at [613, 271] on span "Aplicación de WhatsApp Business" at bounding box center [580, 266] width 154 height 11
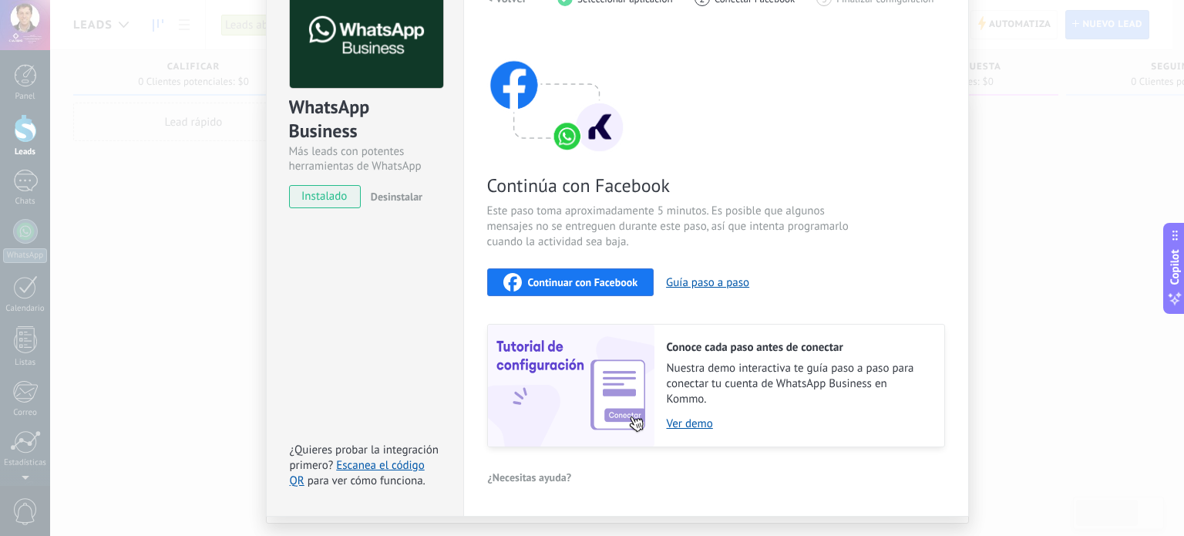
click at [608, 273] on div "Continuar con Facebook" at bounding box center [570, 282] width 135 height 19
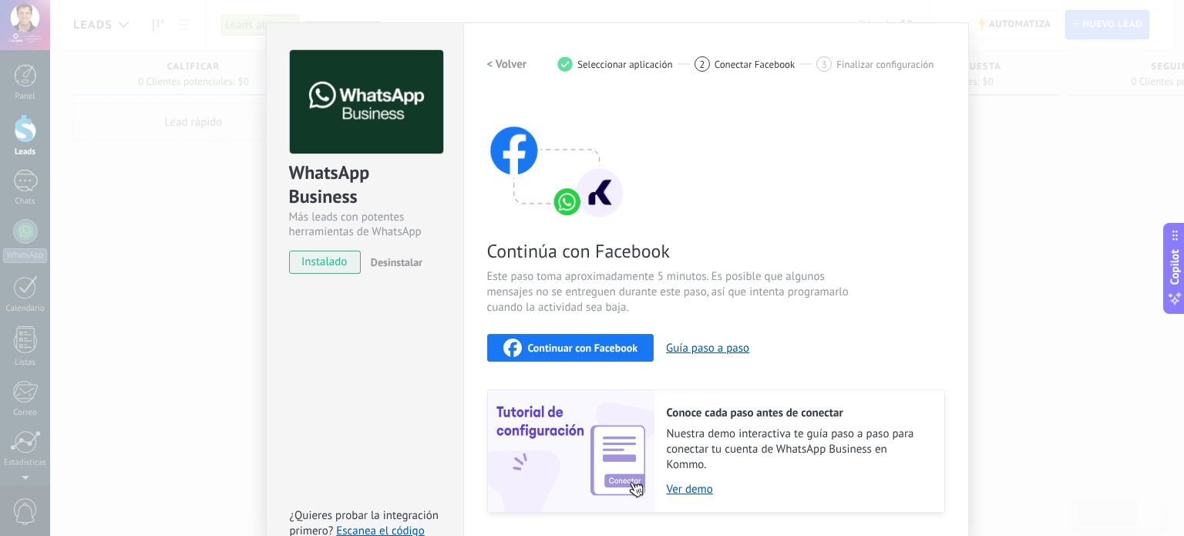
scroll to position [0, 0]
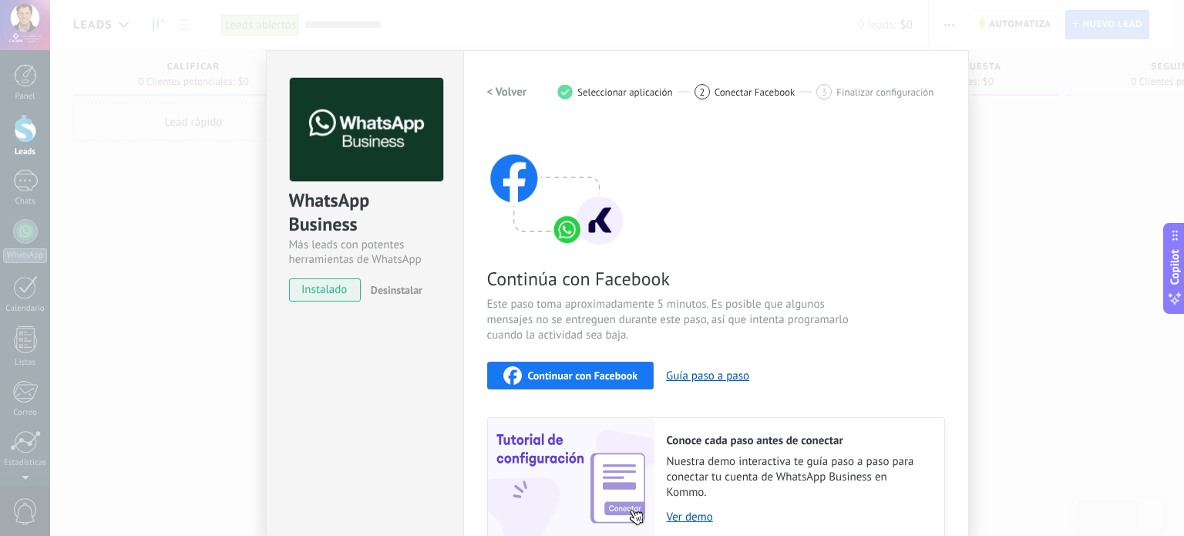
click at [383, 138] on img at bounding box center [366, 130] width 153 height 104
click at [493, 93] on h2 "< Volver" at bounding box center [507, 92] width 40 height 15
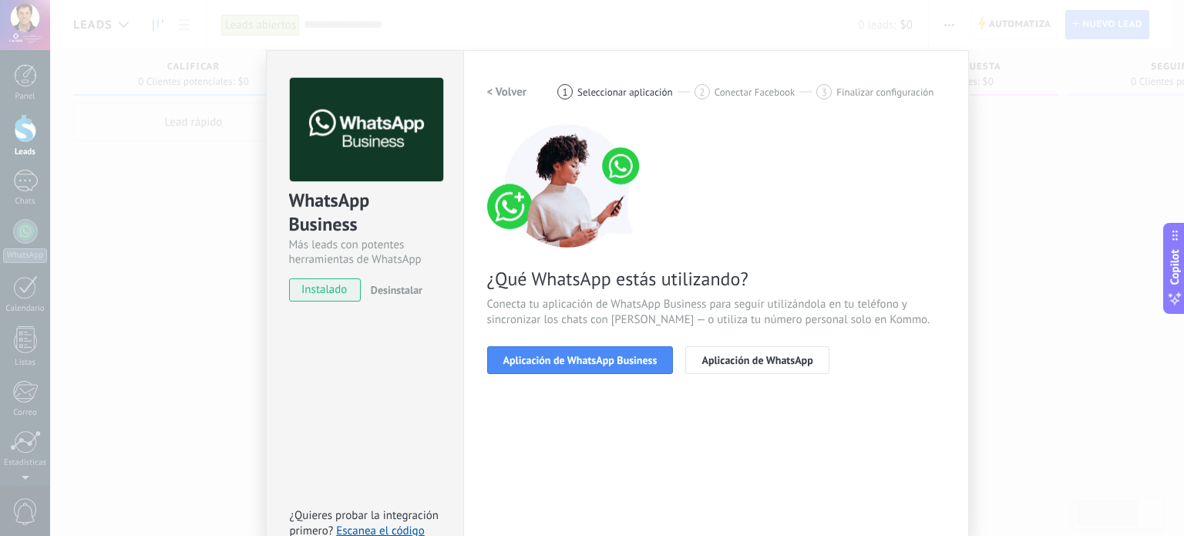
scroll to position [103, 0]
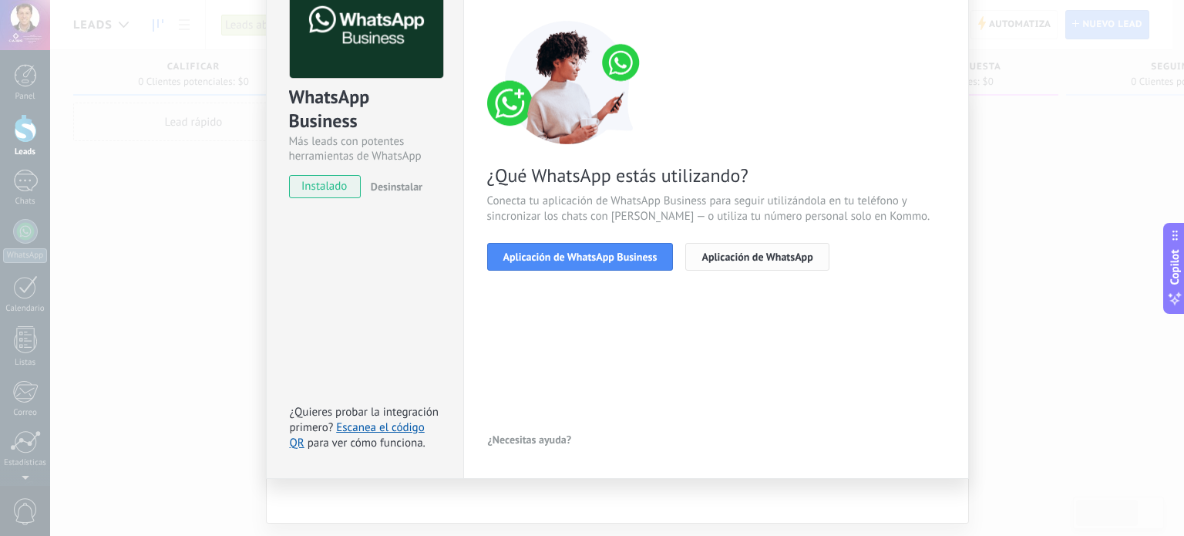
click at [769, 255] on span "Aplicación de WhatsApp" at bounding box center [757, 256] width 111 height 11
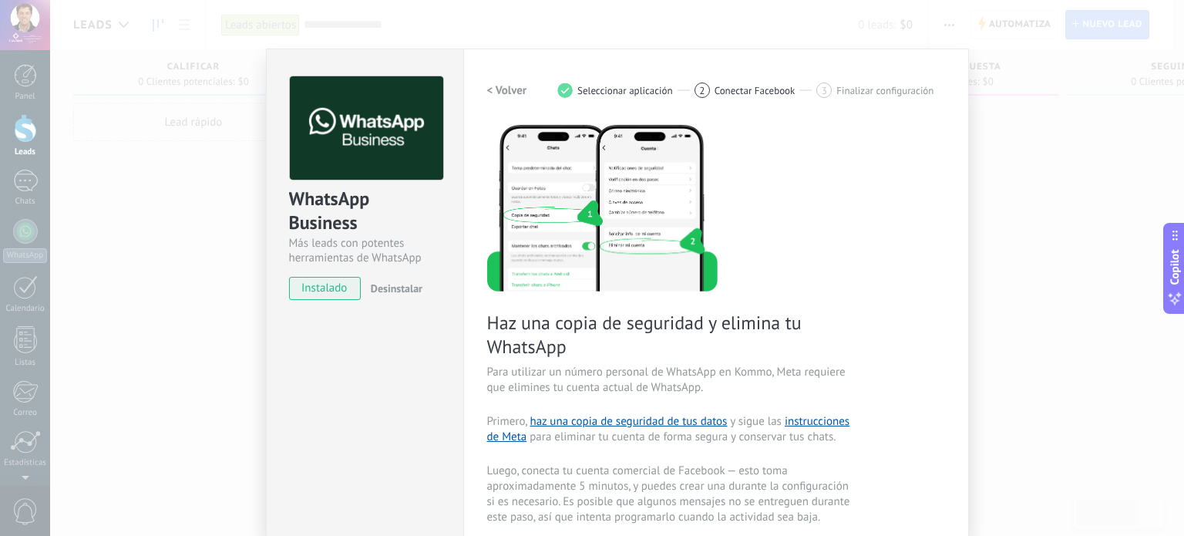
scroll to position [0, 0]
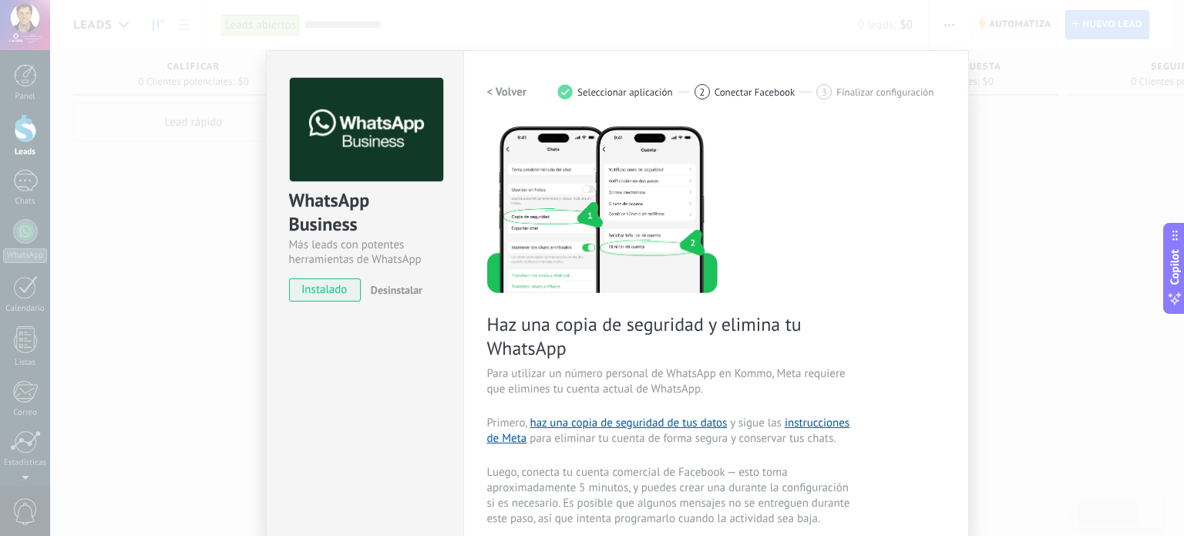
click at [510, 94] on h2 "< Volver" at bounding box center [507, 92] width 40 height 15
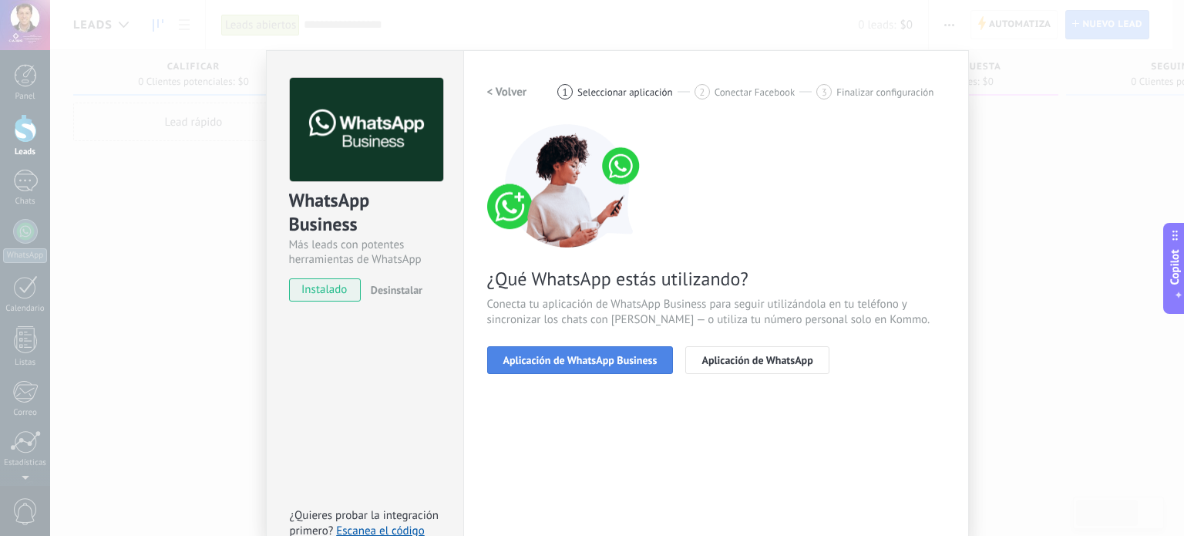
click at [572, 355] on span "Aplicación de WhatsApp Business" at bounding box center [580, 360] width 154 height 11
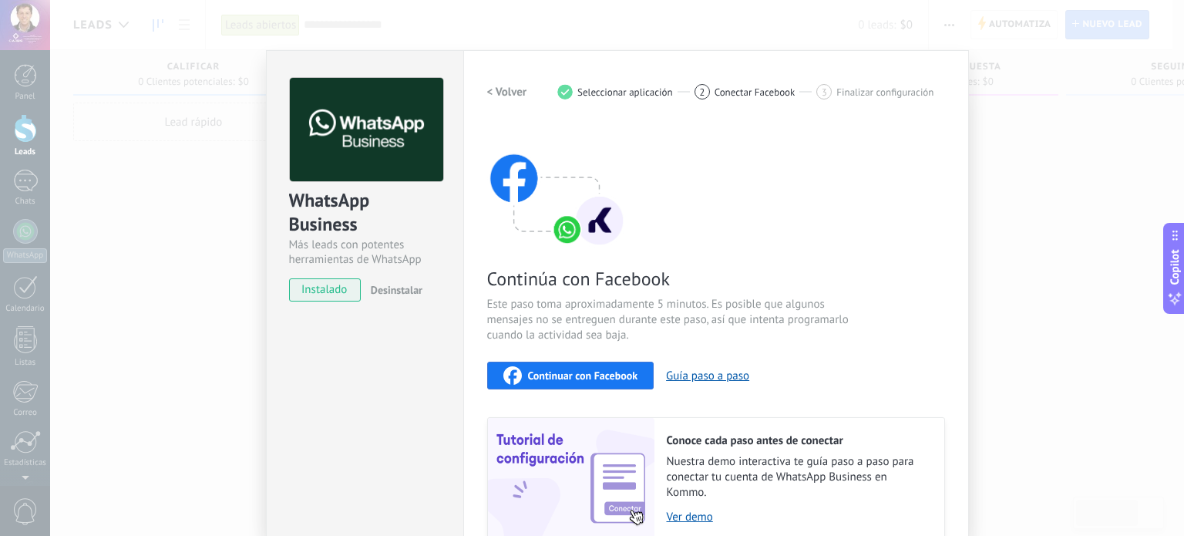
click at [1031, 259] on div "WhatsApp Business Más leads con potentes herramientas de WhatsApp instalado Des…" at bounding box center [617, 268] width 1134 height 536
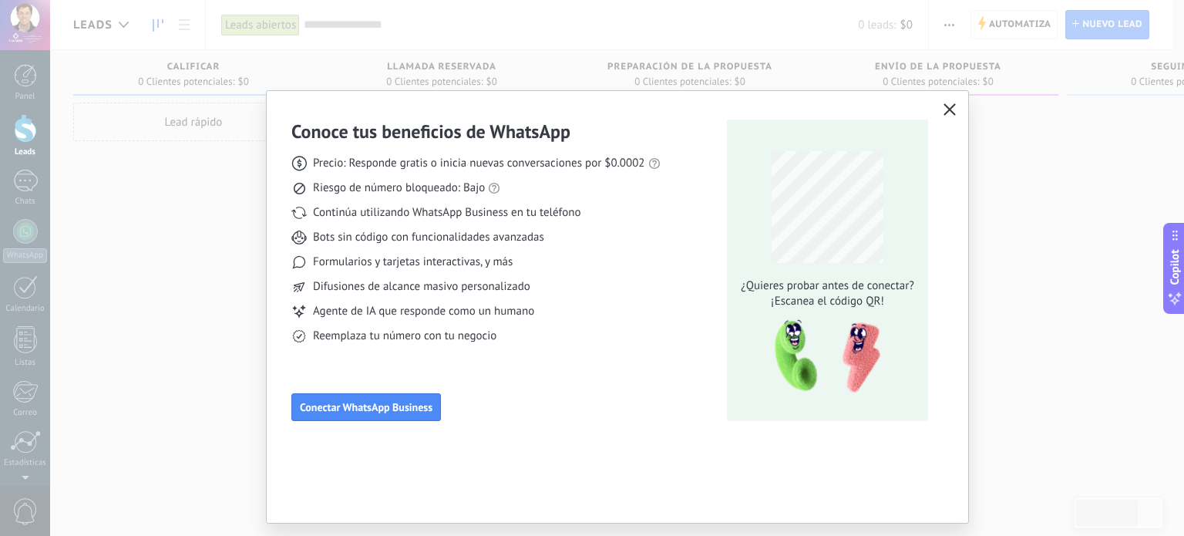
click at [945, 113] on icon "button" at bounding box center [950, 109] width 12 height 12
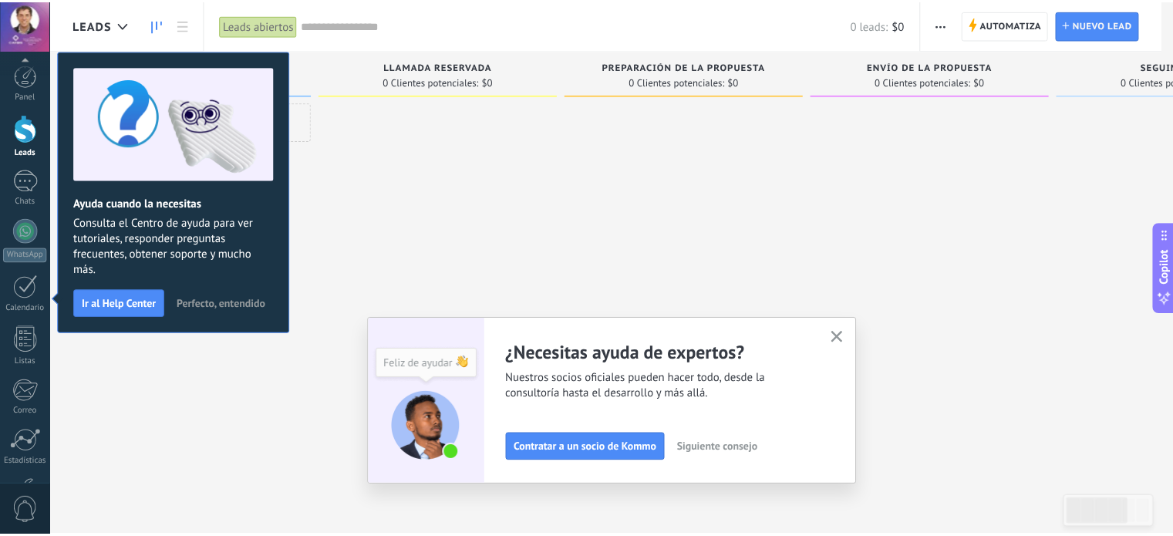
scroll to position [105, 0]
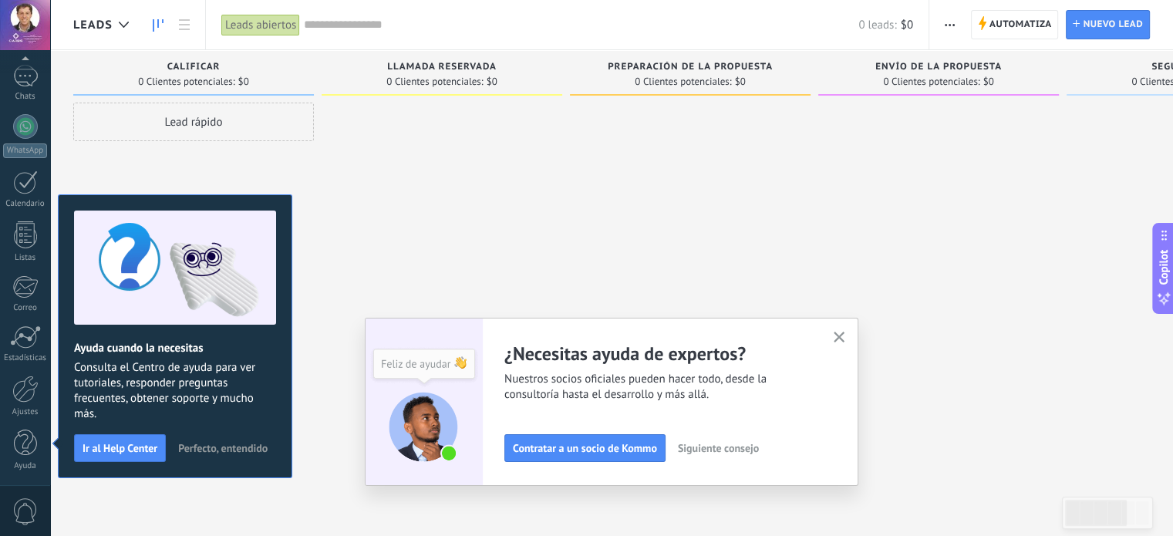
click at [200, 450] on span "Perfecto, entendido" at bounding box center [222, 448] width 89 height 11
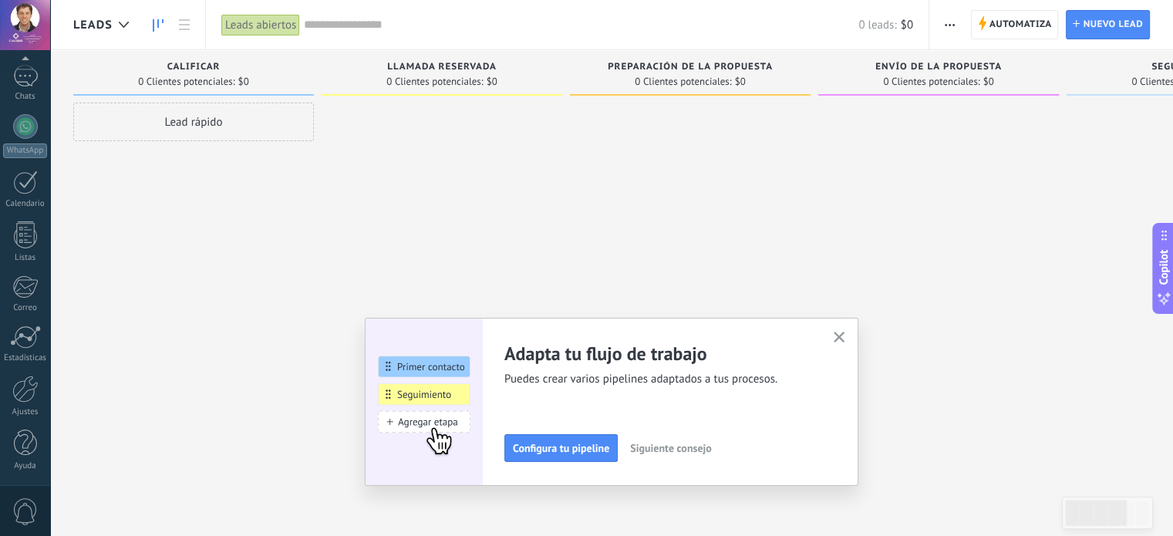
click at [843, 340] on icon "button" at bounding box center [839, 338] width 12 height 12
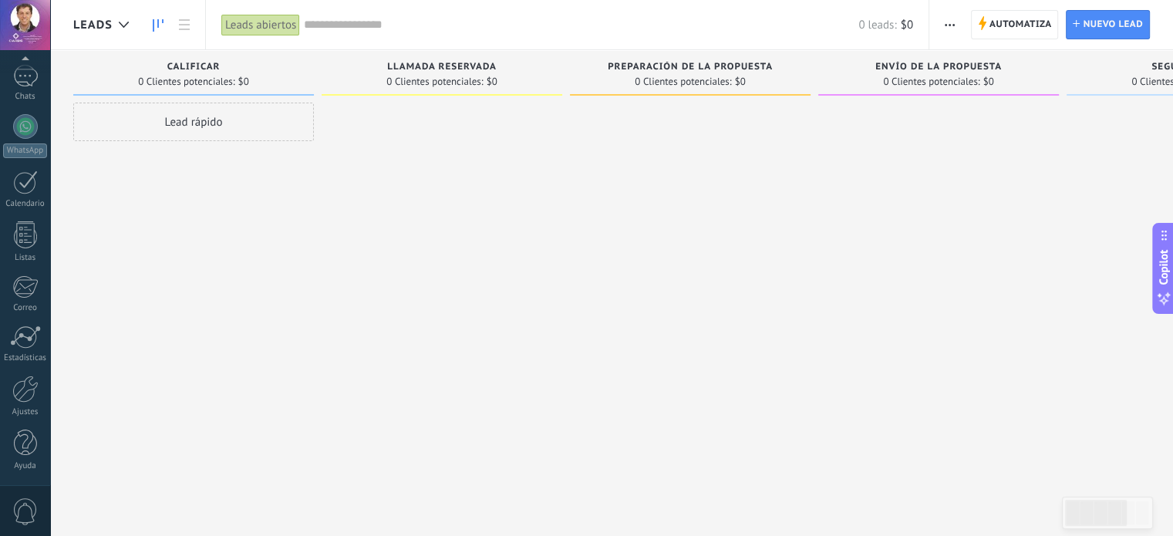
scroll to position [26, 0]
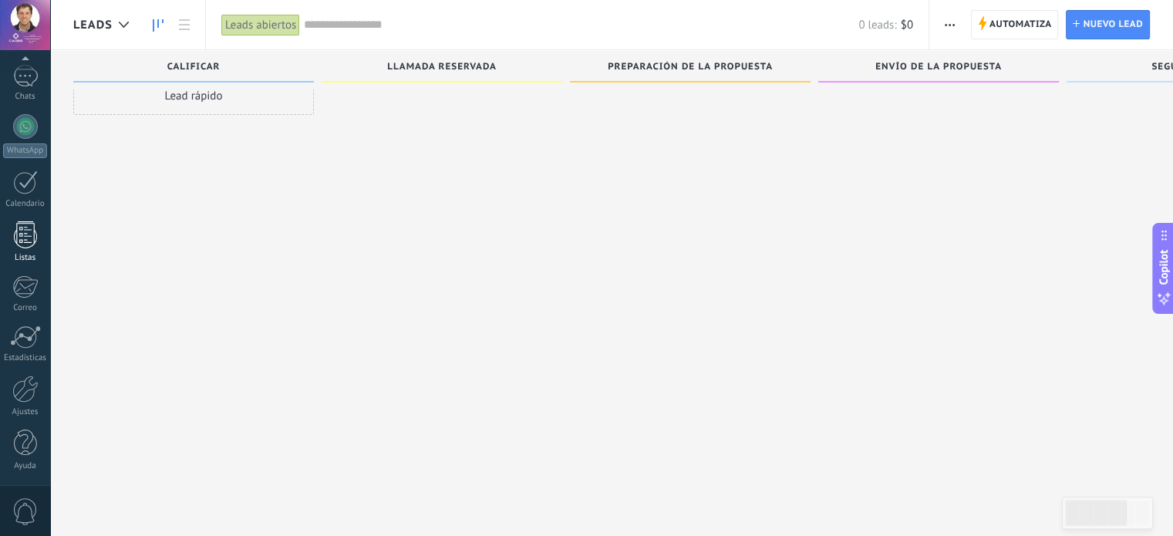
click at [25, 222] on div at bounding box center [25, 234] width 23 height 27
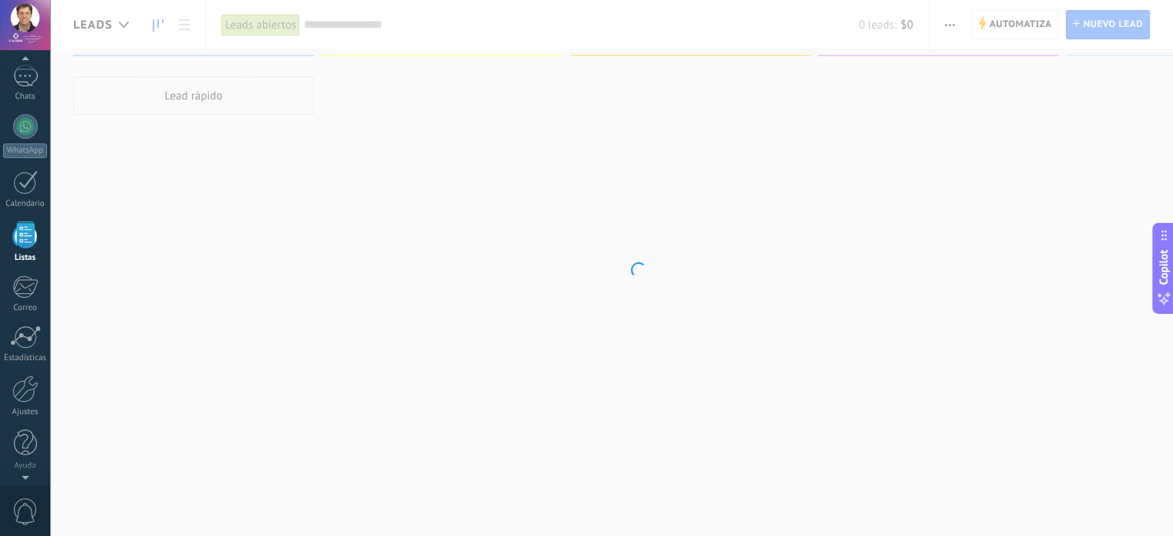
scroll to position [95, 0]
